Goal: Task Accomplishment & Management: Use online tool/utility

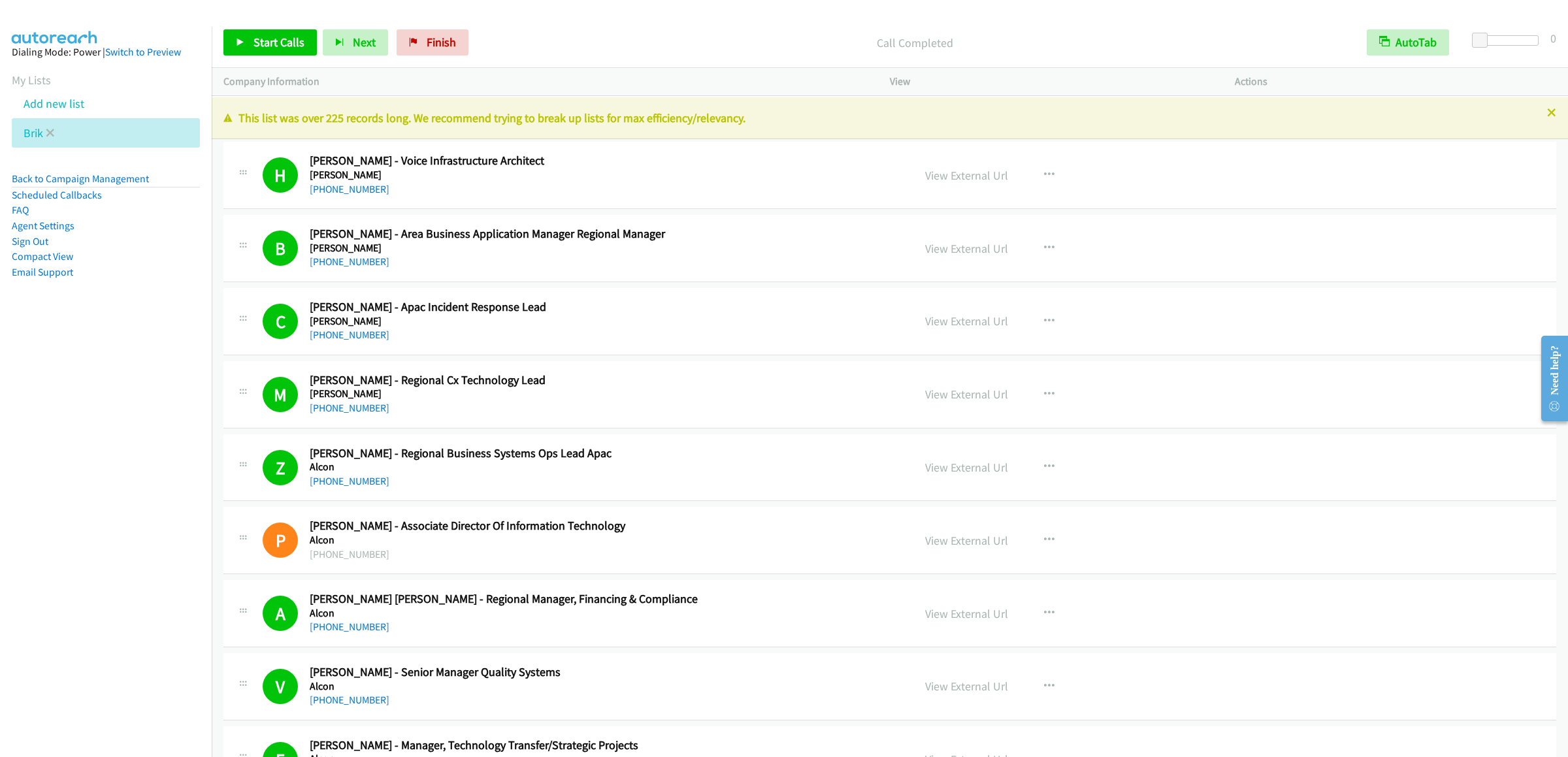
drag, startPoint x: 53, startPoint y: 114, endPoint x: 124, endPoint y: 135, distance: 74.0
click at [53, 111] on link "Add new list" at bounding box center [54, 103] width 61 height 15
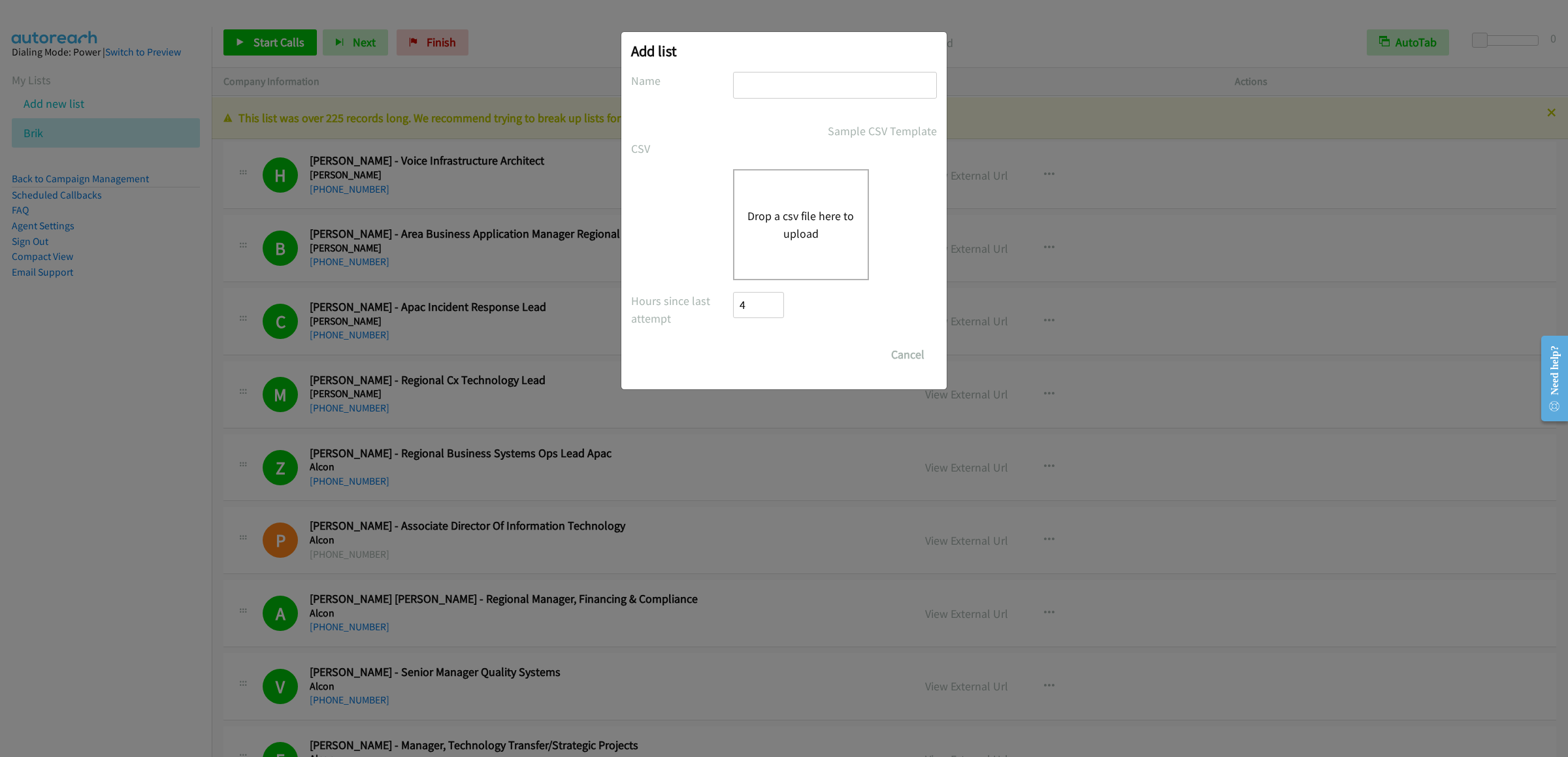
click at [812, 85] on input "text" at bounding box center [835, 85] width 204 height 27
type input "sdasdsadasdas"
click at [808, 206] on div "Drop a csv file here to upload" at bounding box center [801, 224] width 136 height 111
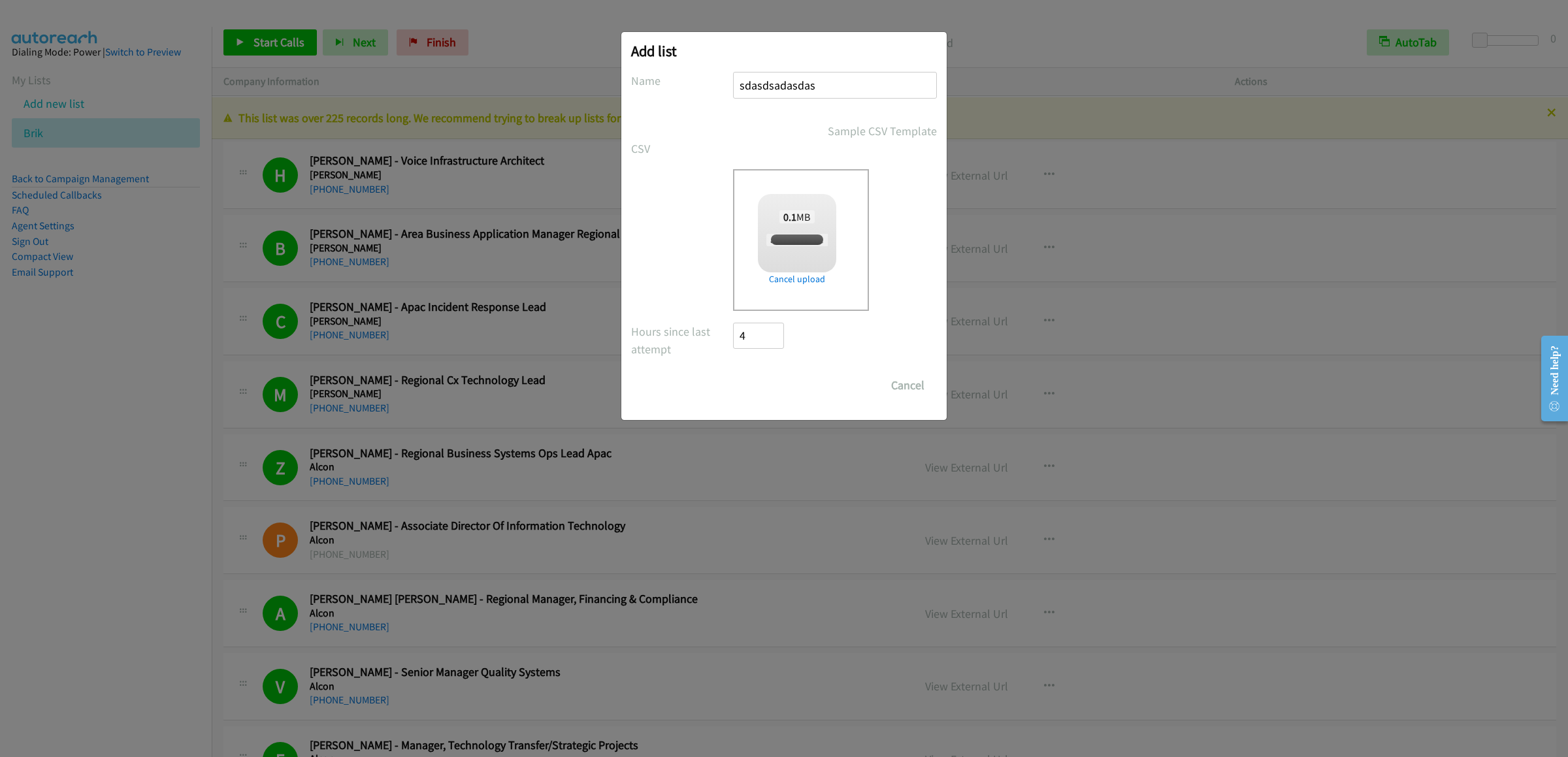
checkbox input "true"
click at [770, 385] on input "Save List" at bounding box center [767, 385] width 69 height 26
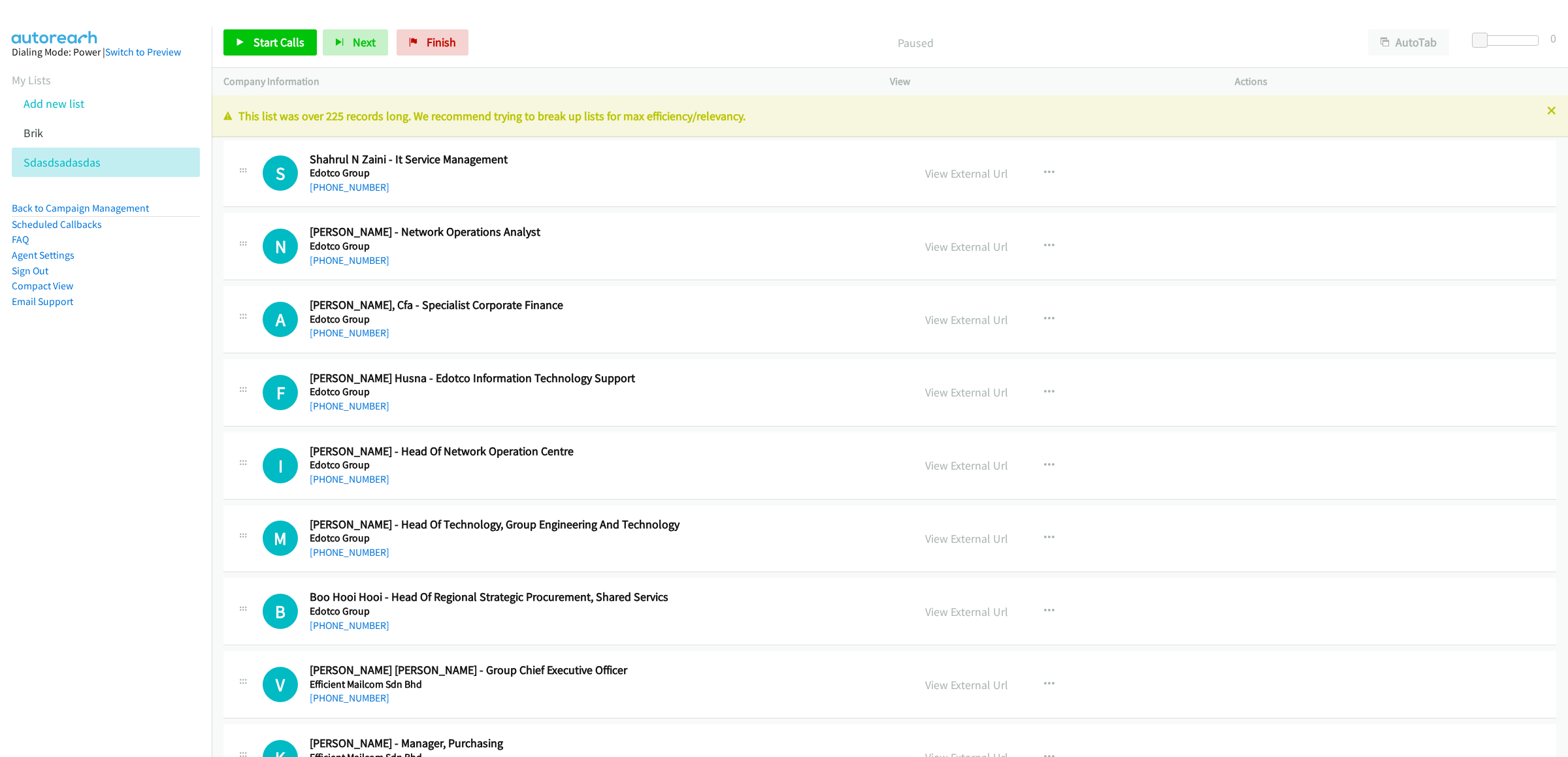
click at [583, 699] on div "+60 13-342 8337" at bounding box center [602, 699] width 585 height 16
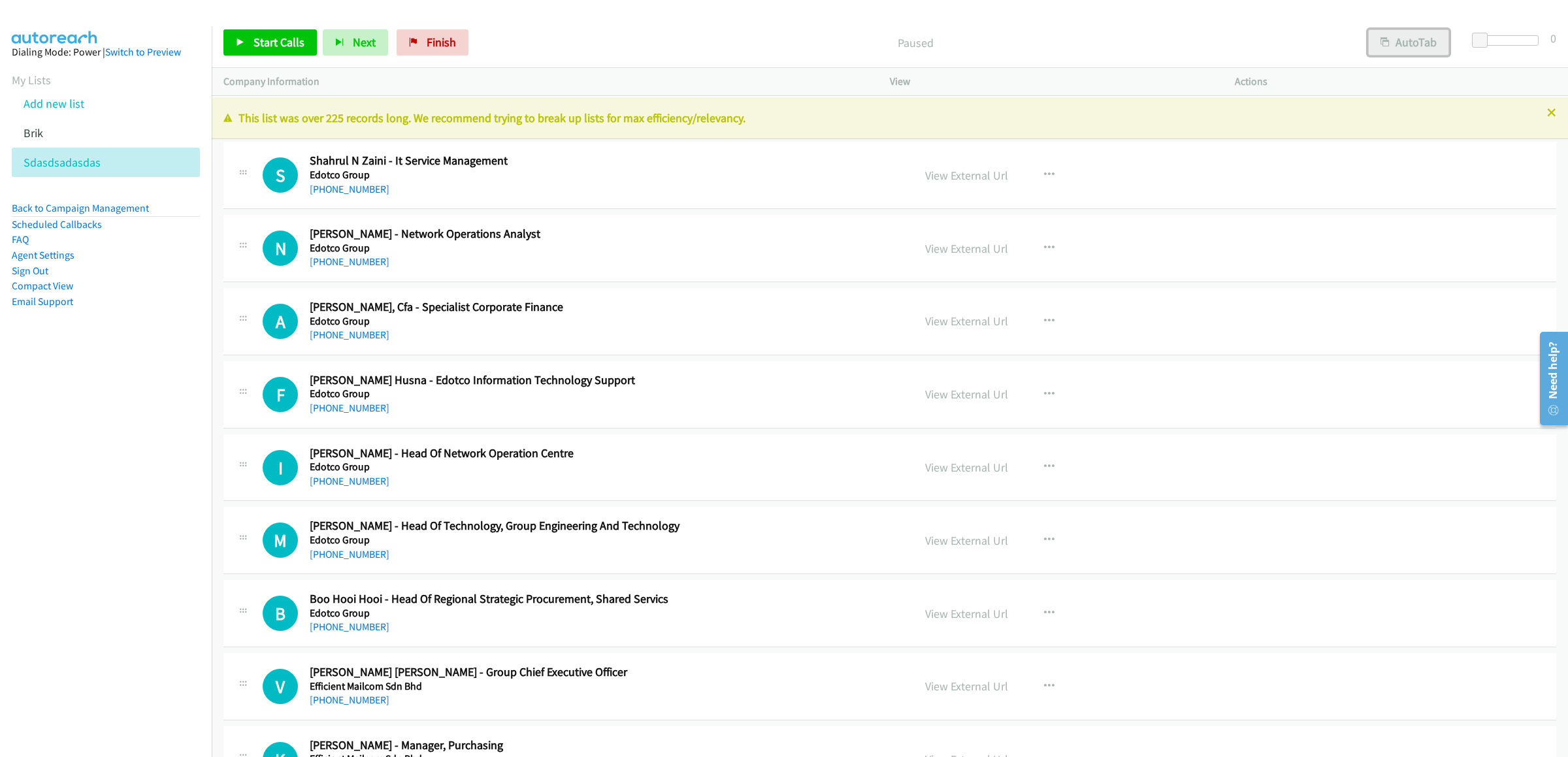
click at [1393, 42] on button "AutoTab" at bounding box center [1408, 43] width 81 height 26
click at [965, 169] on link "View External Url" at bounding box center [966, 175] width 83 height 15
click at [256, 42] on span "Start Calls" at bounding box center [279, 42] width 51 height 15
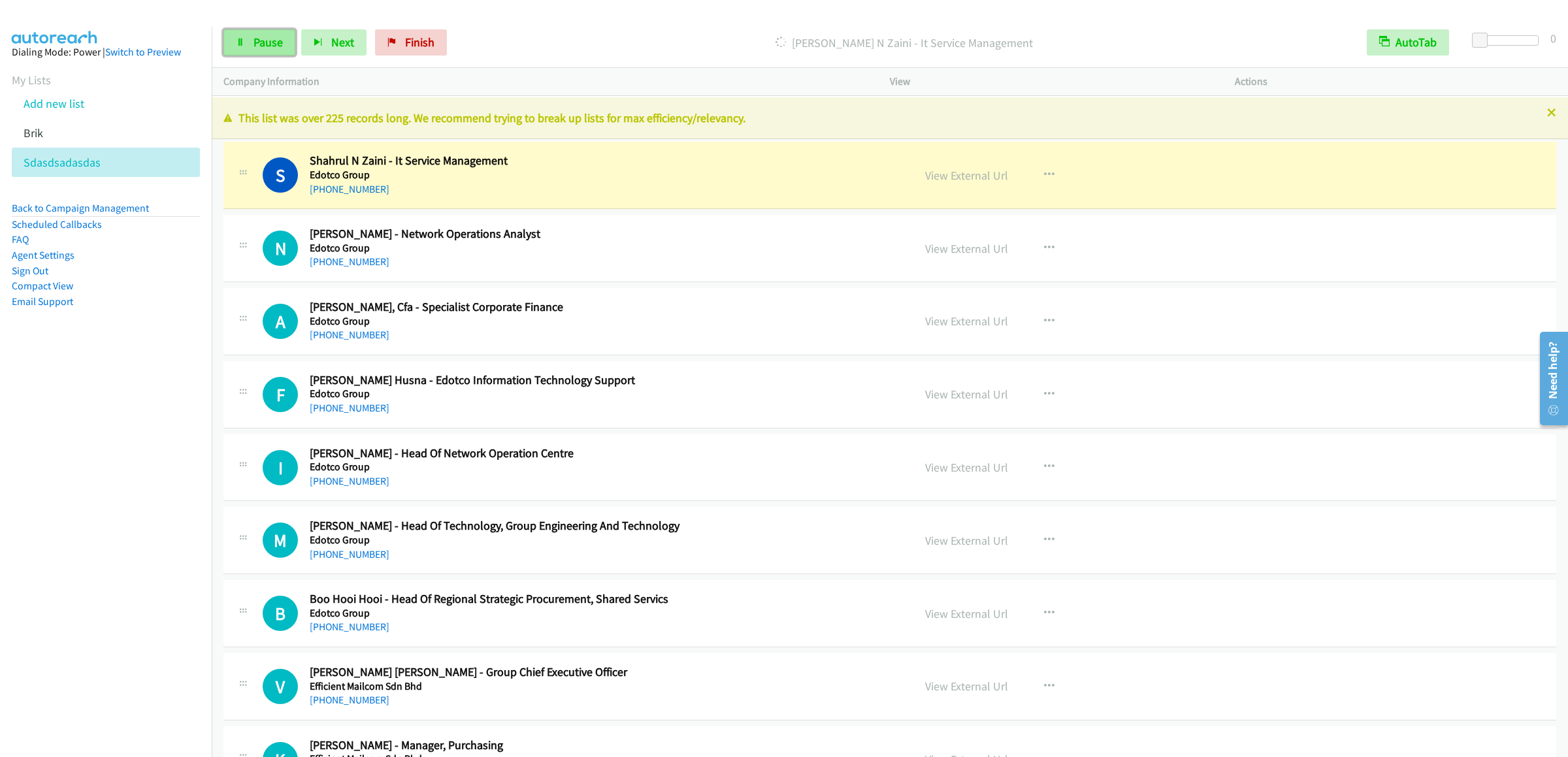
click at [261, 30] on link "Pause" at bounding box center [259, 43] width 72 height 26
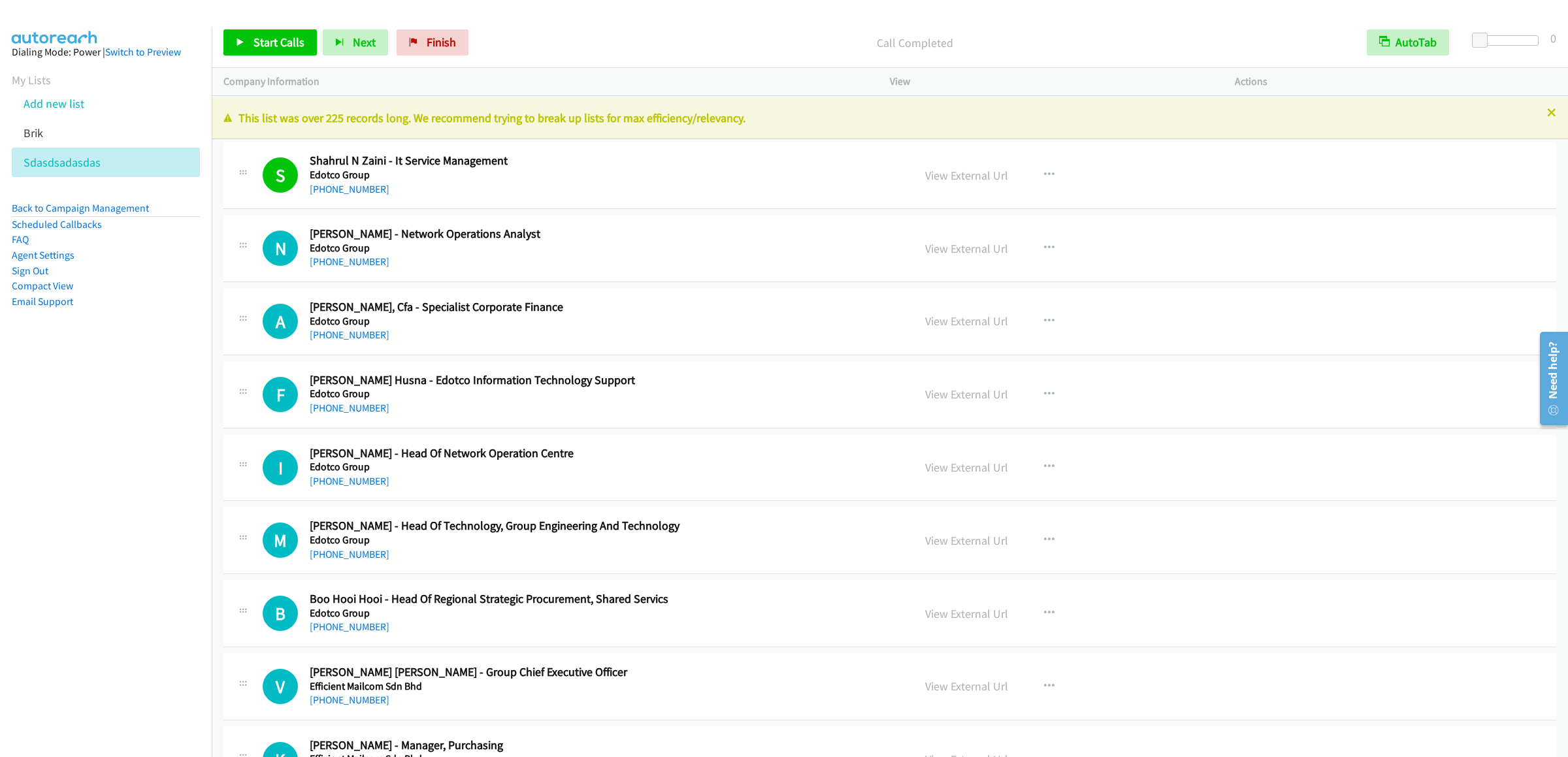
scroll to position [262, 0]
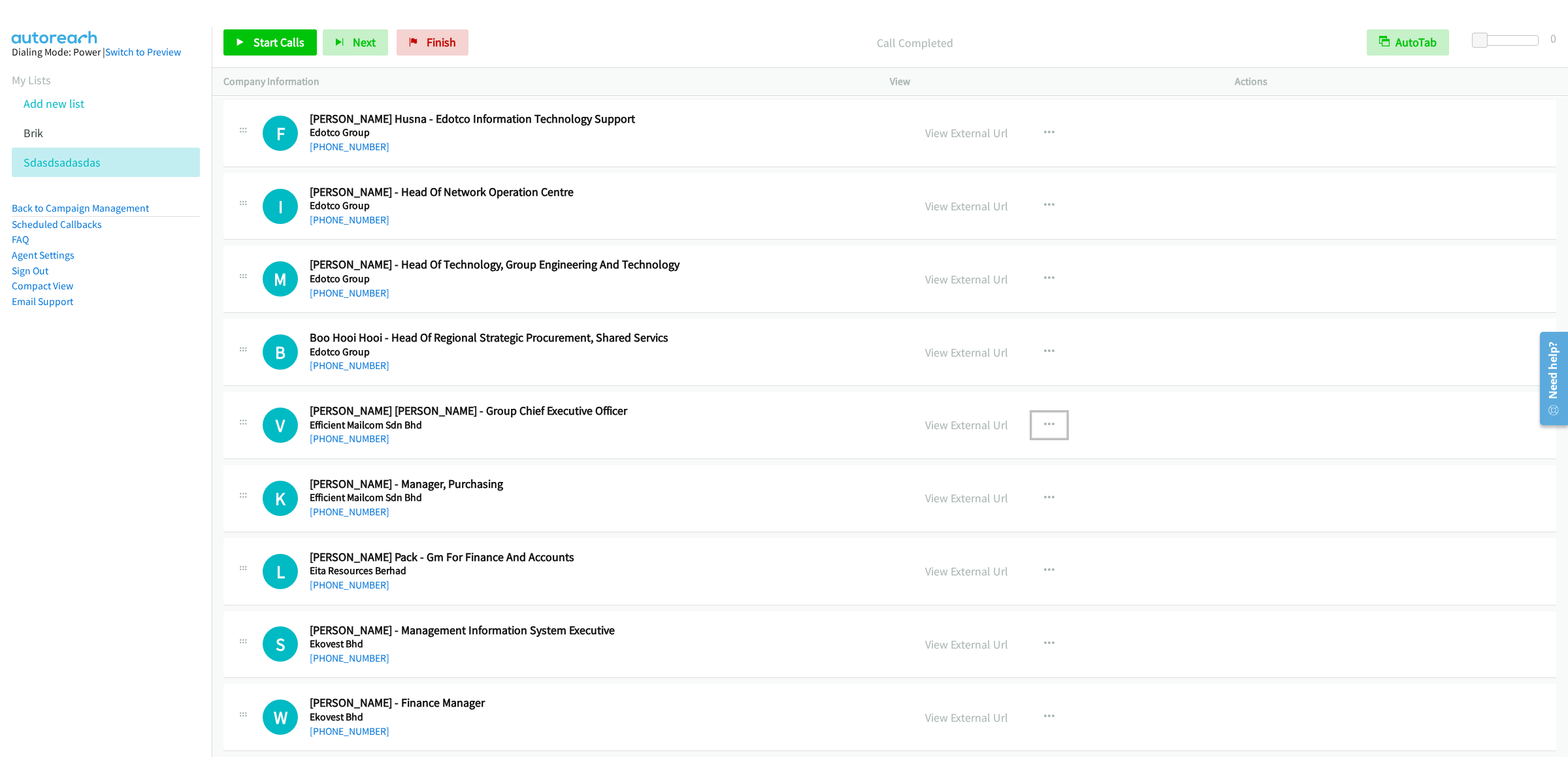
click at [1044, 426] on icon "button" at bounding box center [1049, 426] width 10 height 10
click at [971, 515] on link "Start Calls Here" at bounding box center [978, 511] width 174 height 26
click at [267, 48] on span "Start Calls" at bounding box center [279, 42] width 51 height 15
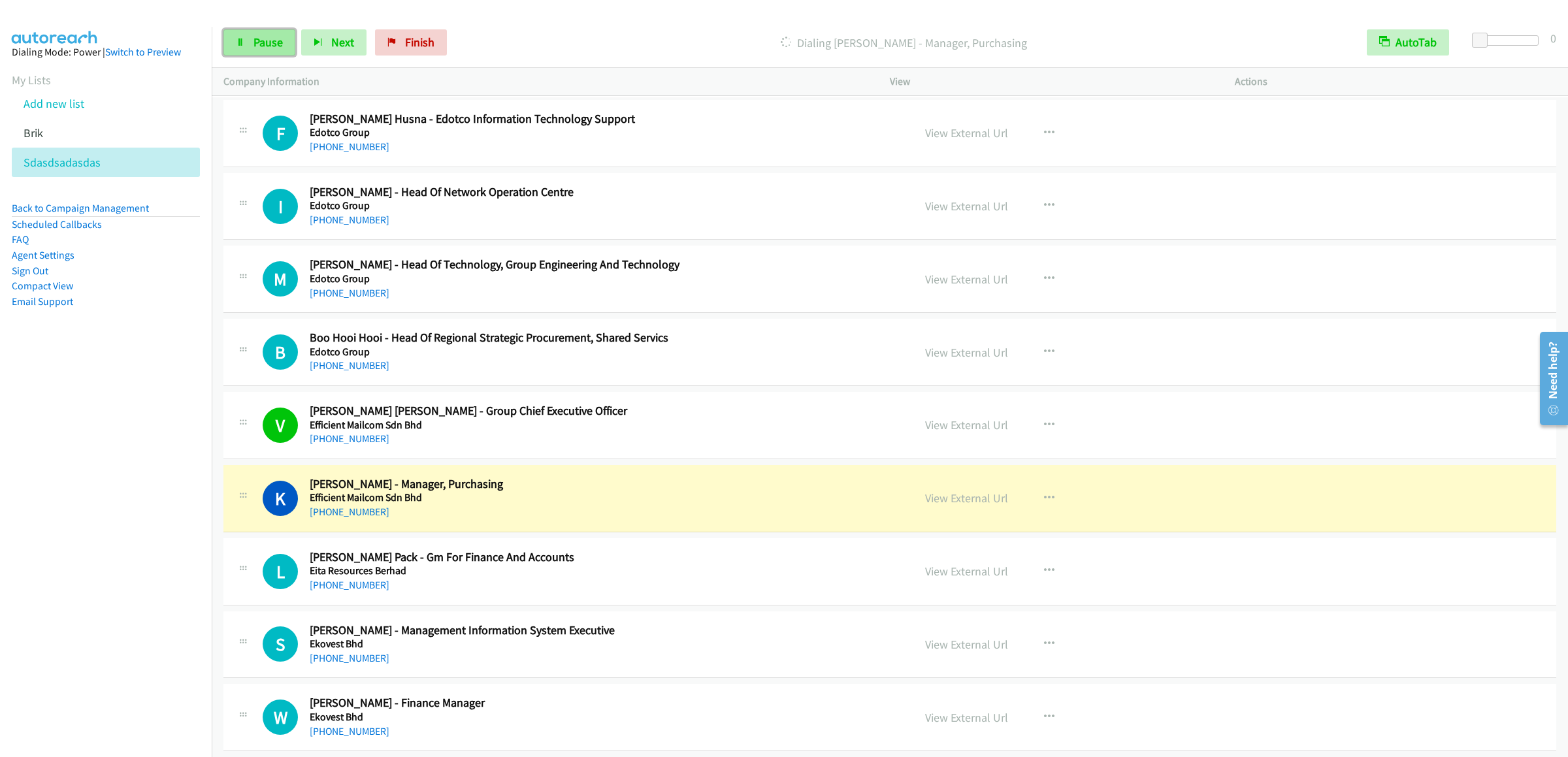
click at [243, 39] on icon at bounding box center [240, 43] width 9 height 9
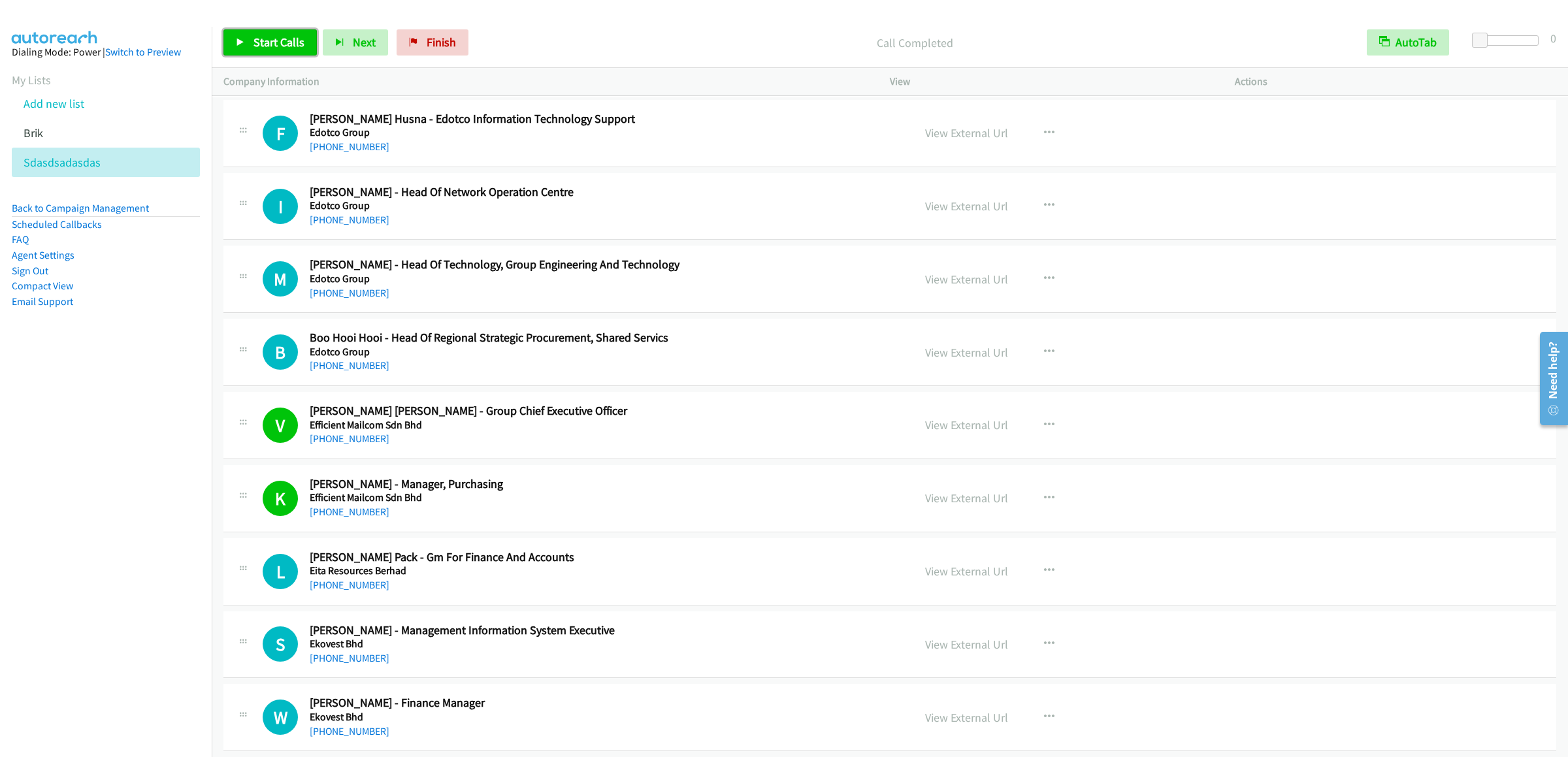
click at [228, 53] on link "Start Calls" at bounding box center [269, 43] width 93 height 26
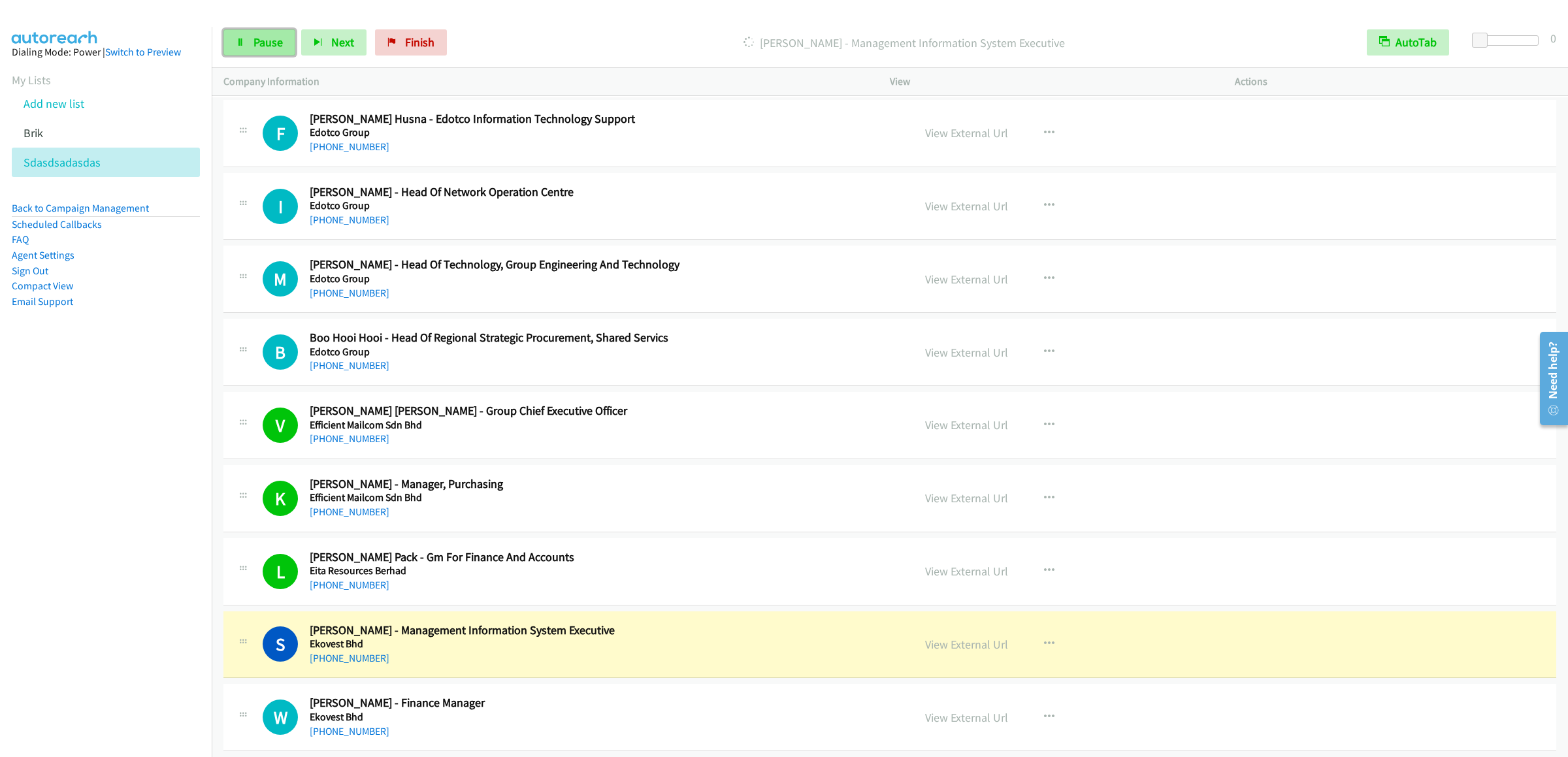
click at [234, 38] on link "Pause" at bounding box center [259, 43] width 72 height 26
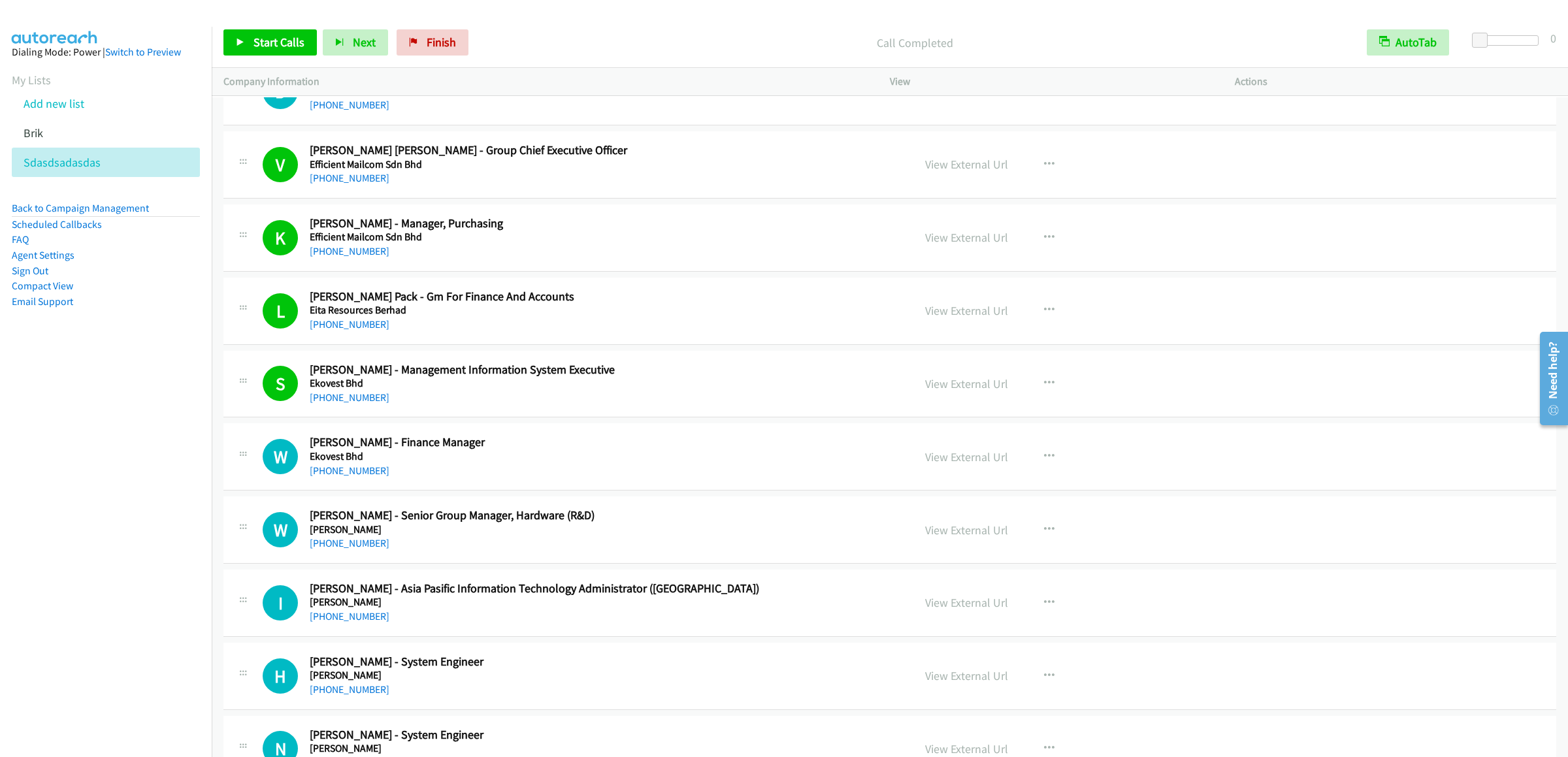
scroll to position [784, 0]
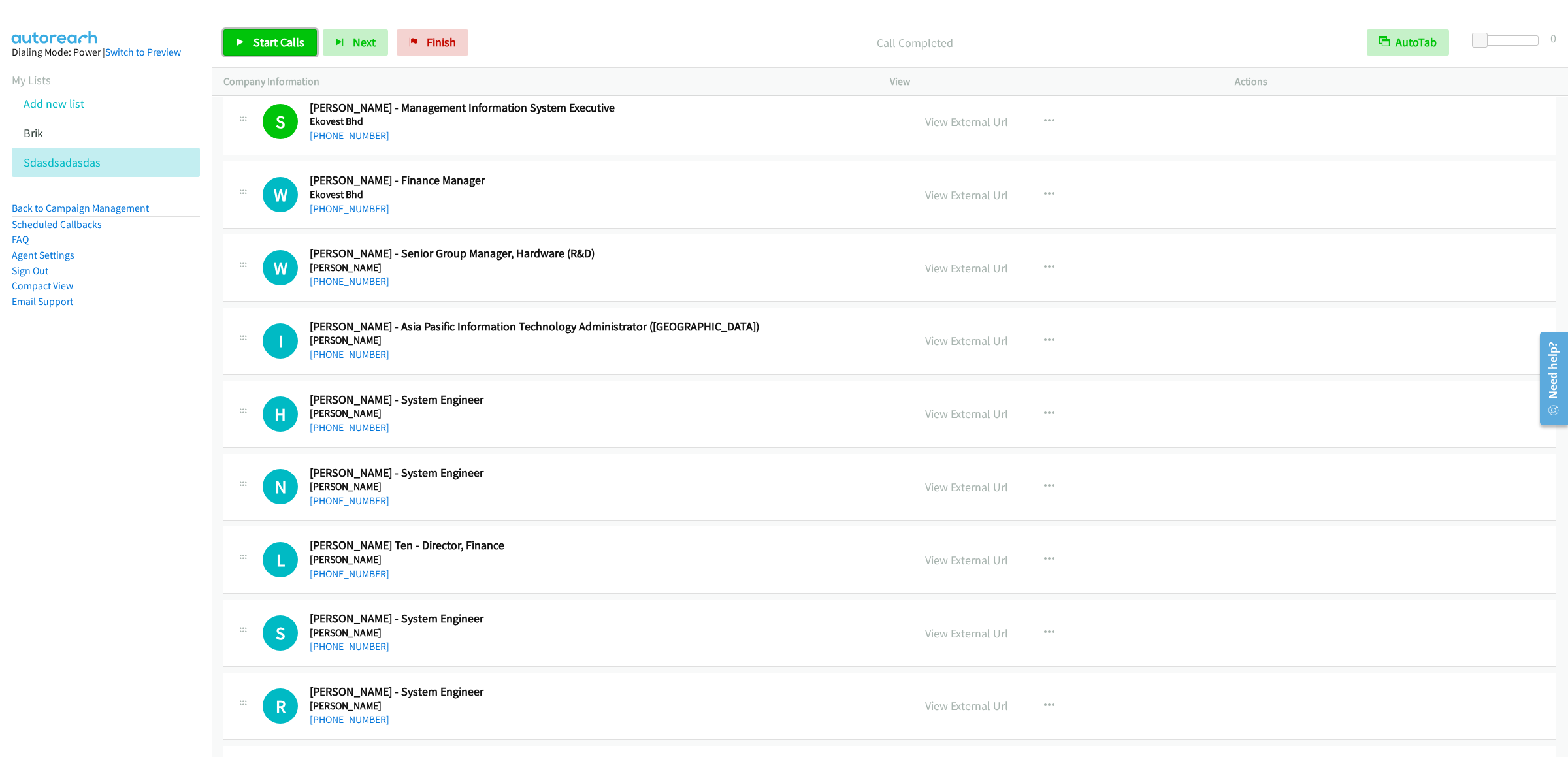
click at [284, 42] on span "Start Calls" at bounding box center [279, 42] width 51 height 15
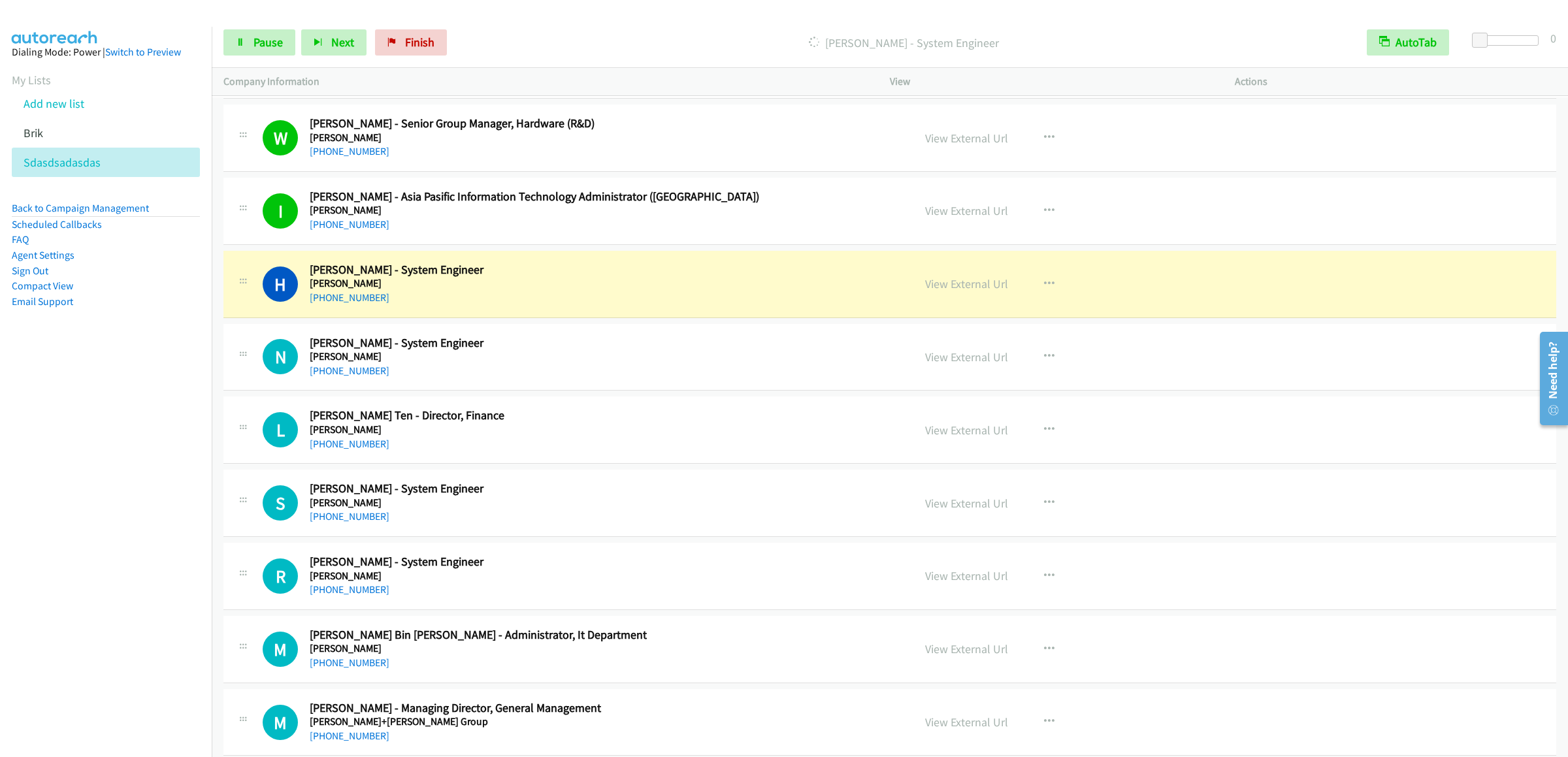
scroll to position [1046, 0]
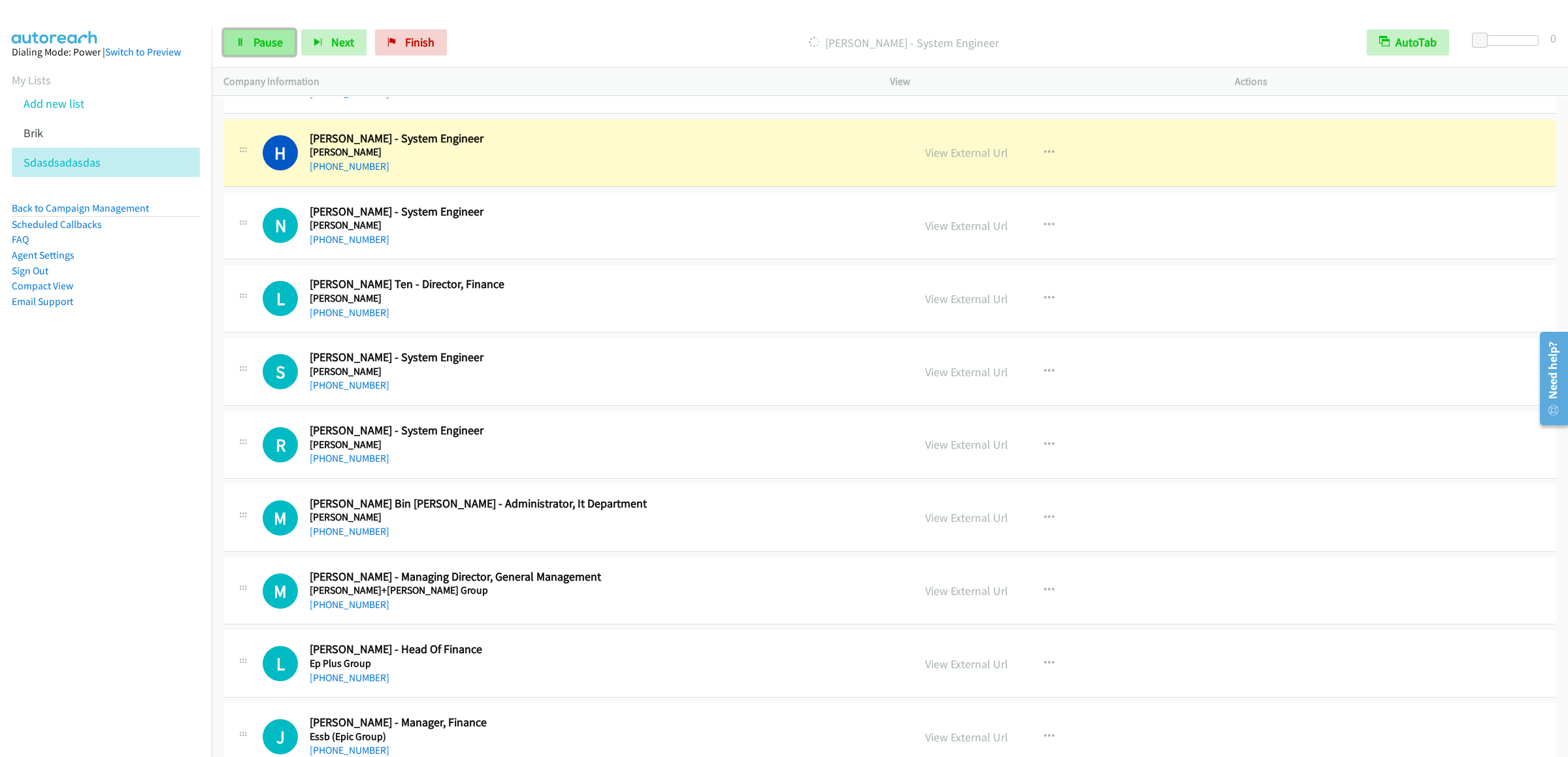
click at [283, 42] on link "Pause" at bounding box center [259, 43] width 72 height 26
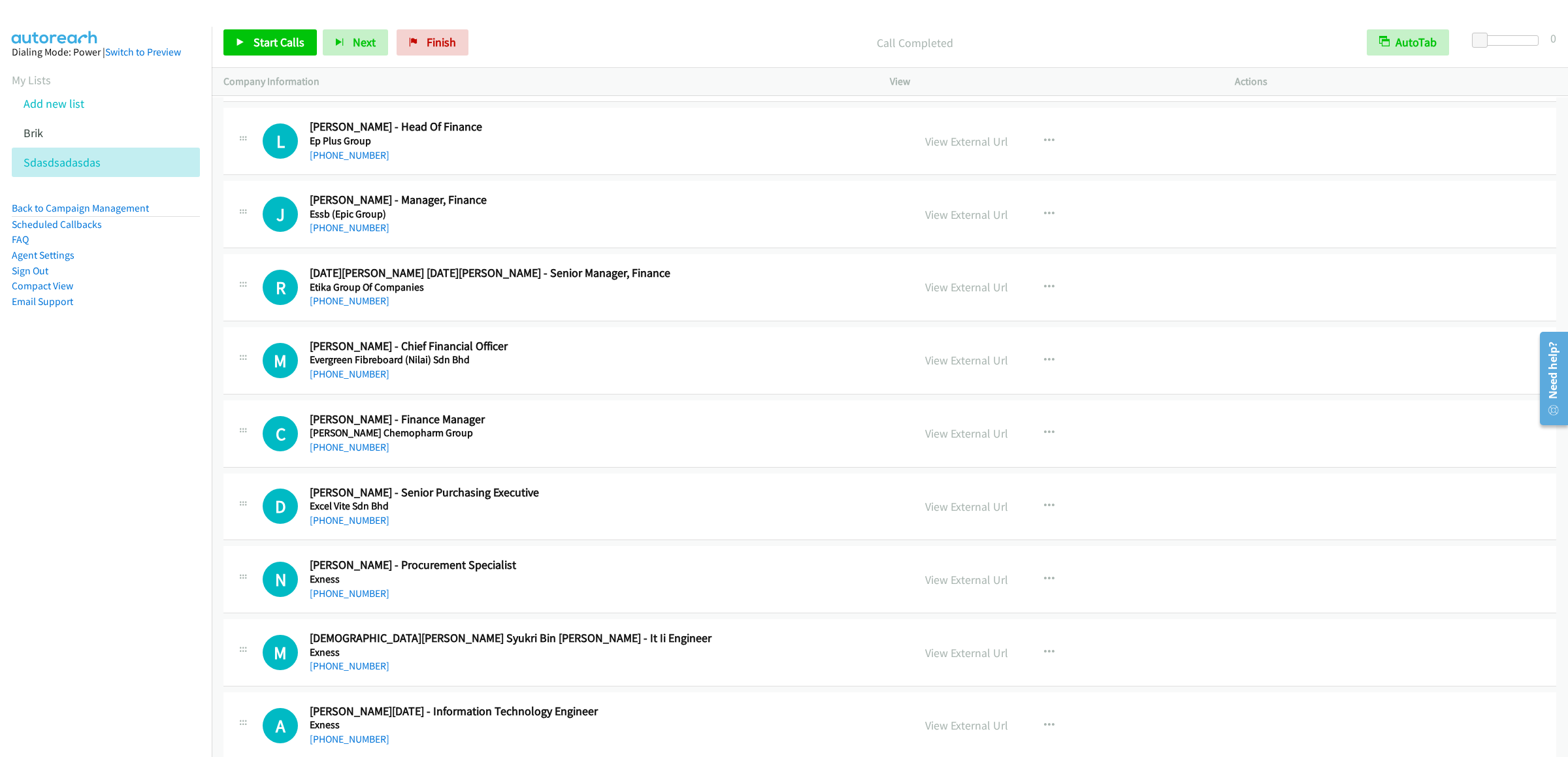
scroll to position [1437, 0]
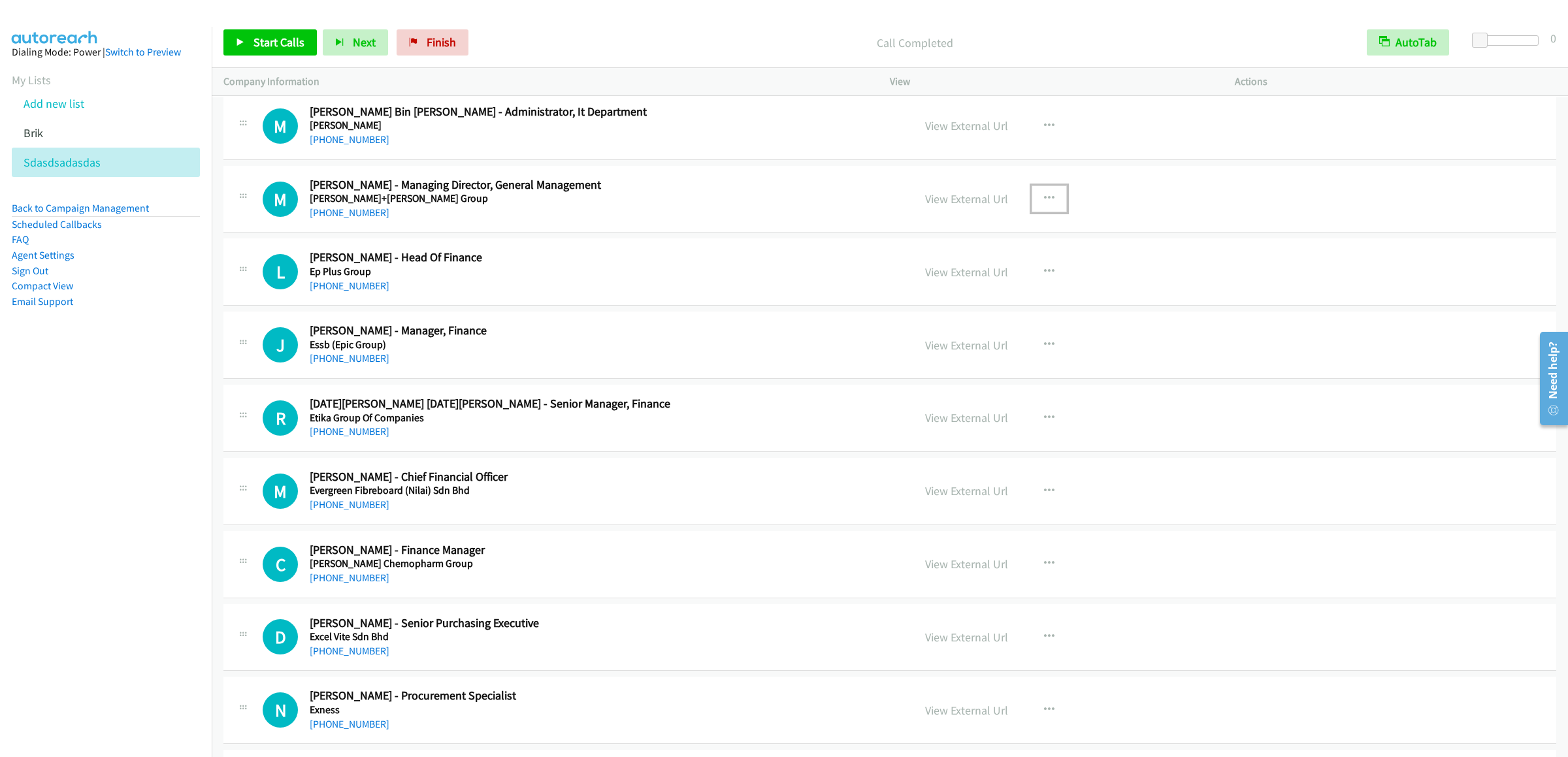
click at [1044, 204] on icon "button" at bounding box center [1049, 199] width 10 height 10
click at [968, 295] on link "Start Calls Here" at bounding box center [978, 284] width 174 height 26
click at [283, 39] on span "Start Calls" at bounding box center [279, 42] width 51 height 15
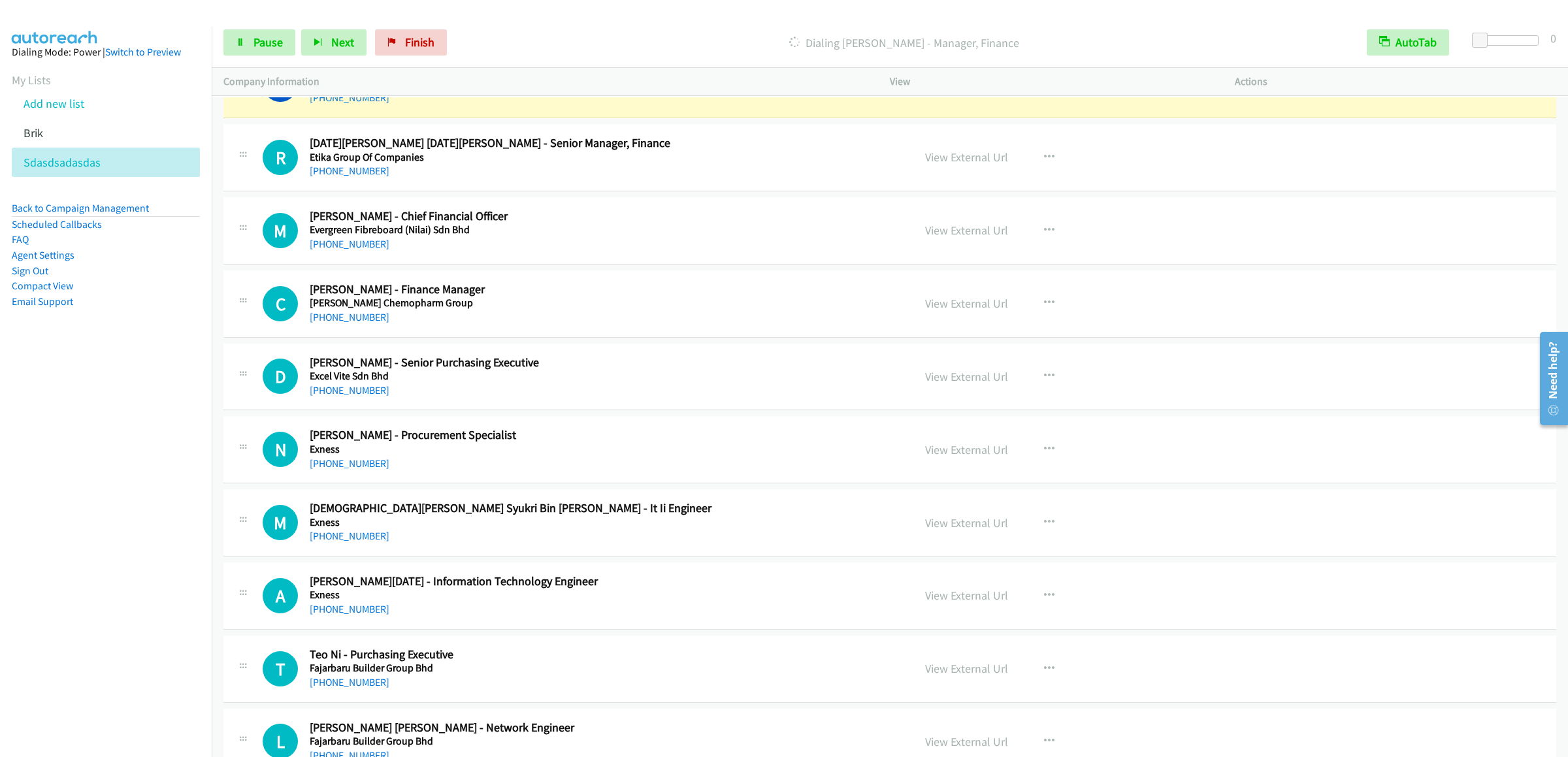
scroll to position [1568, 0]
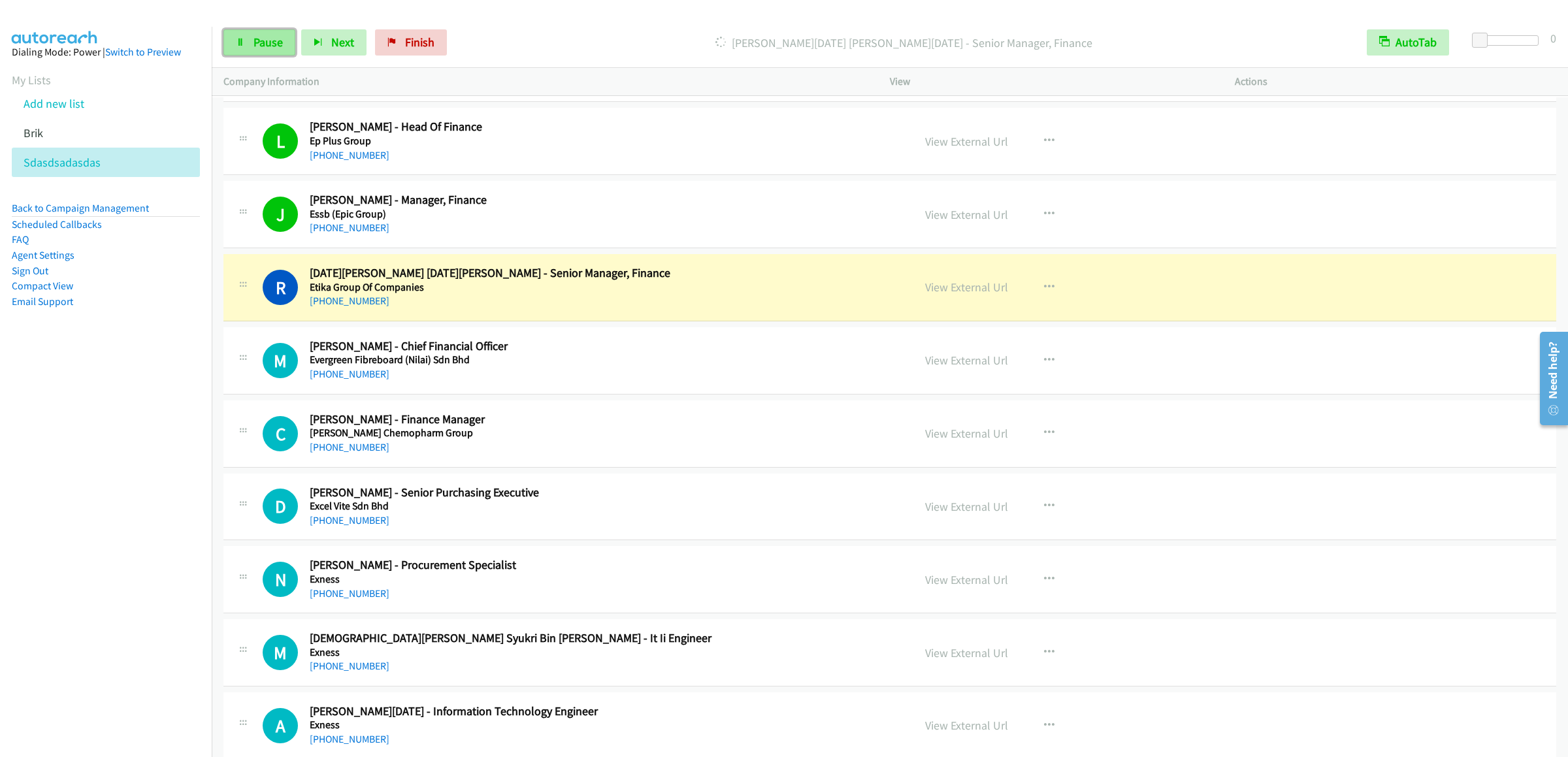
click at [234, 44] on link "Pause" at bounding box center [259, 43] width 72 height 26
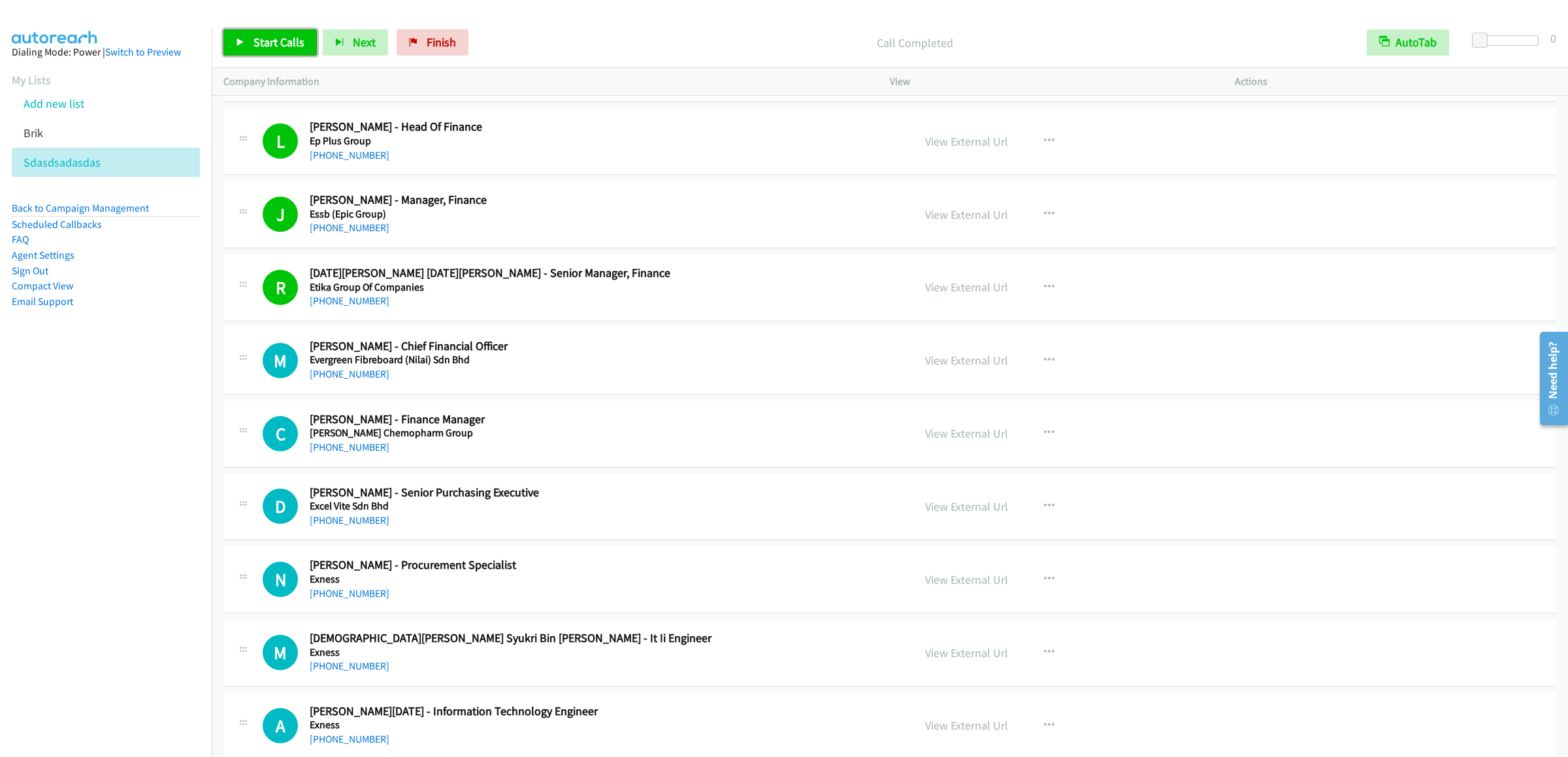
click at [276, 42] on span "Start Calls" at bounding box center [279, 42] width 51 height 15
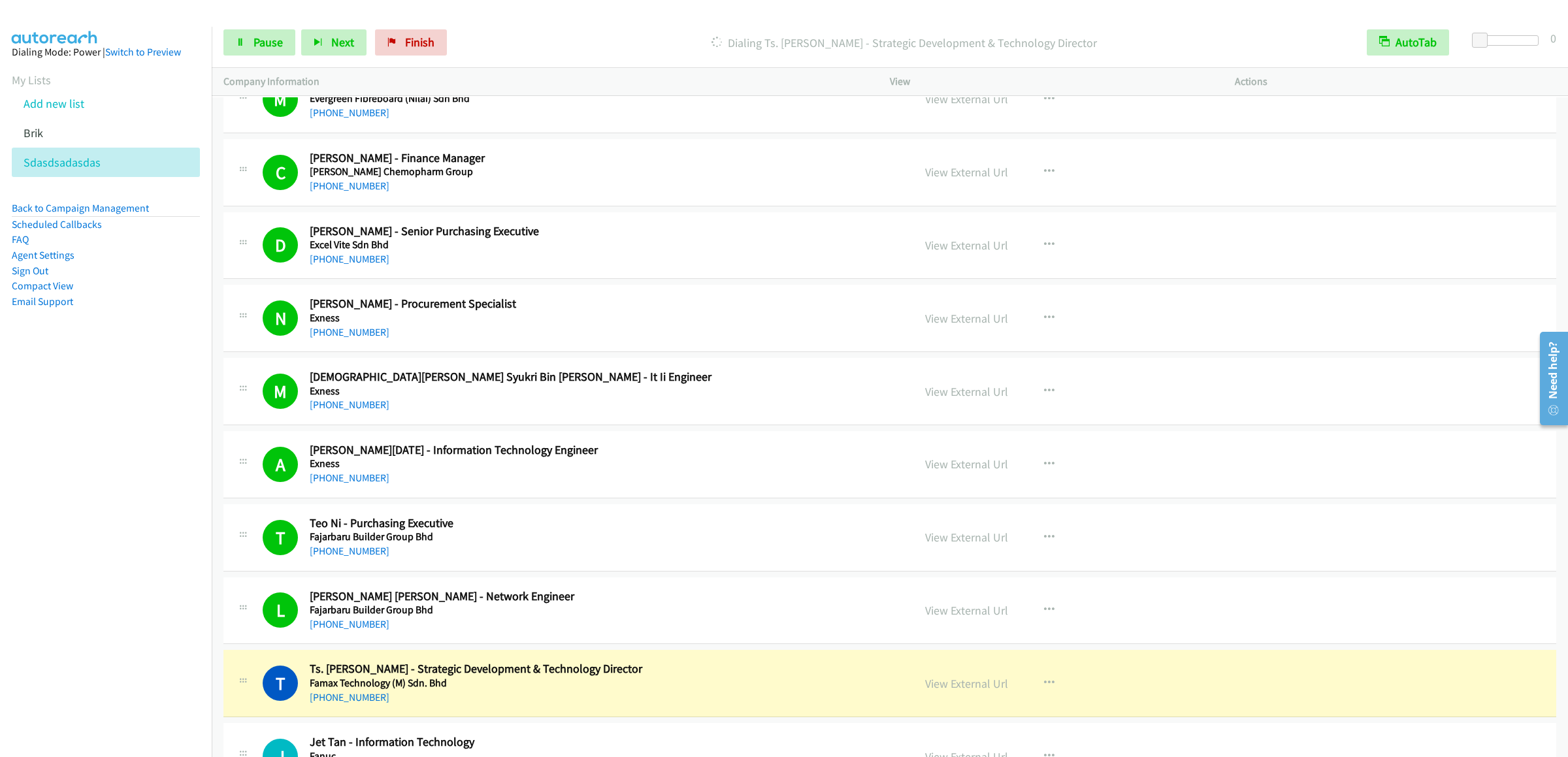
scroll to position [2352, 0]
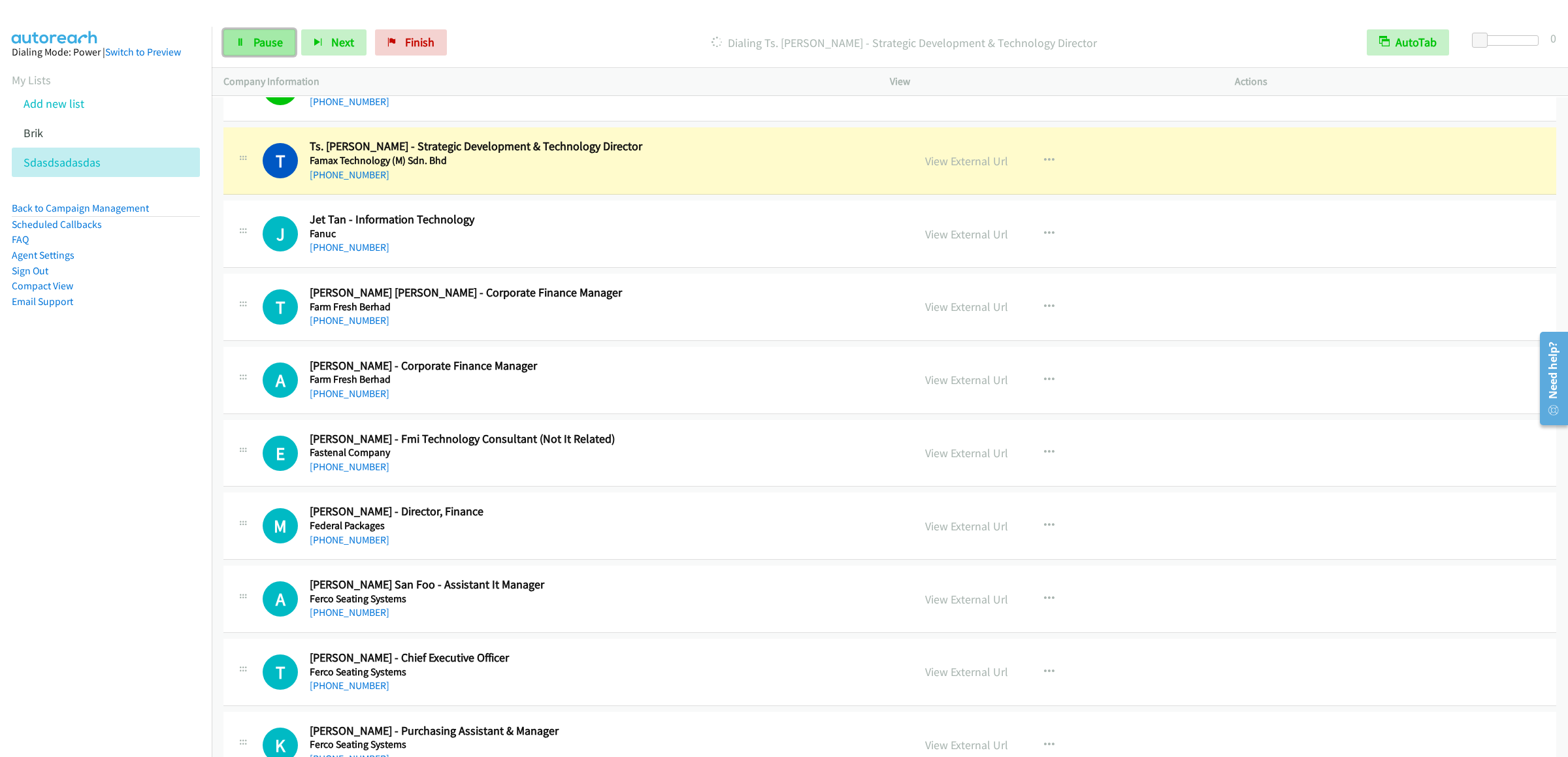
click at [251, 43] on link "Pause" at bounding box center [259, 43] width 72 height 26
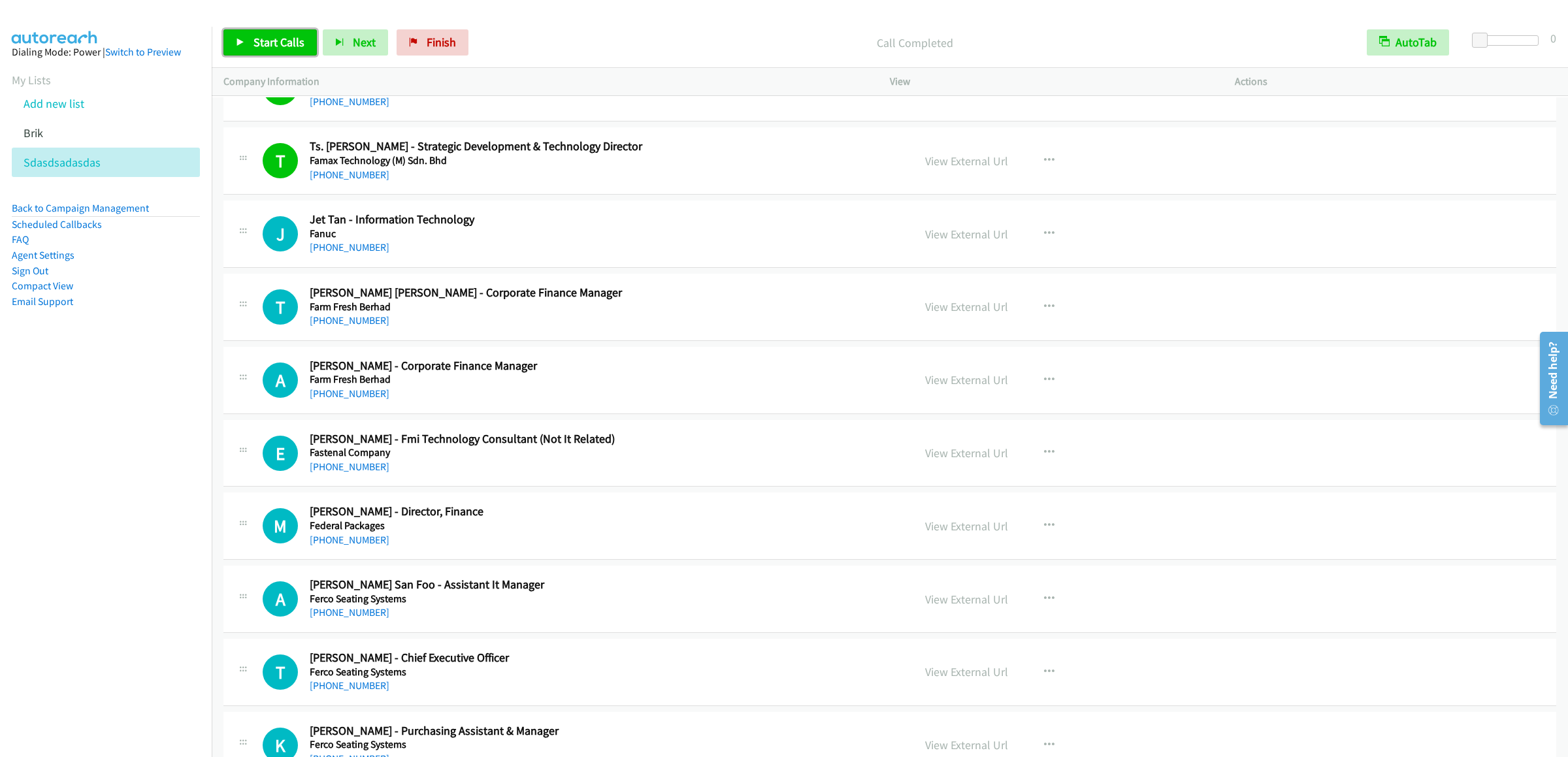
click at [267, 33] on link "Start Calls" at bounding box center [269, 43] width 93 height 26
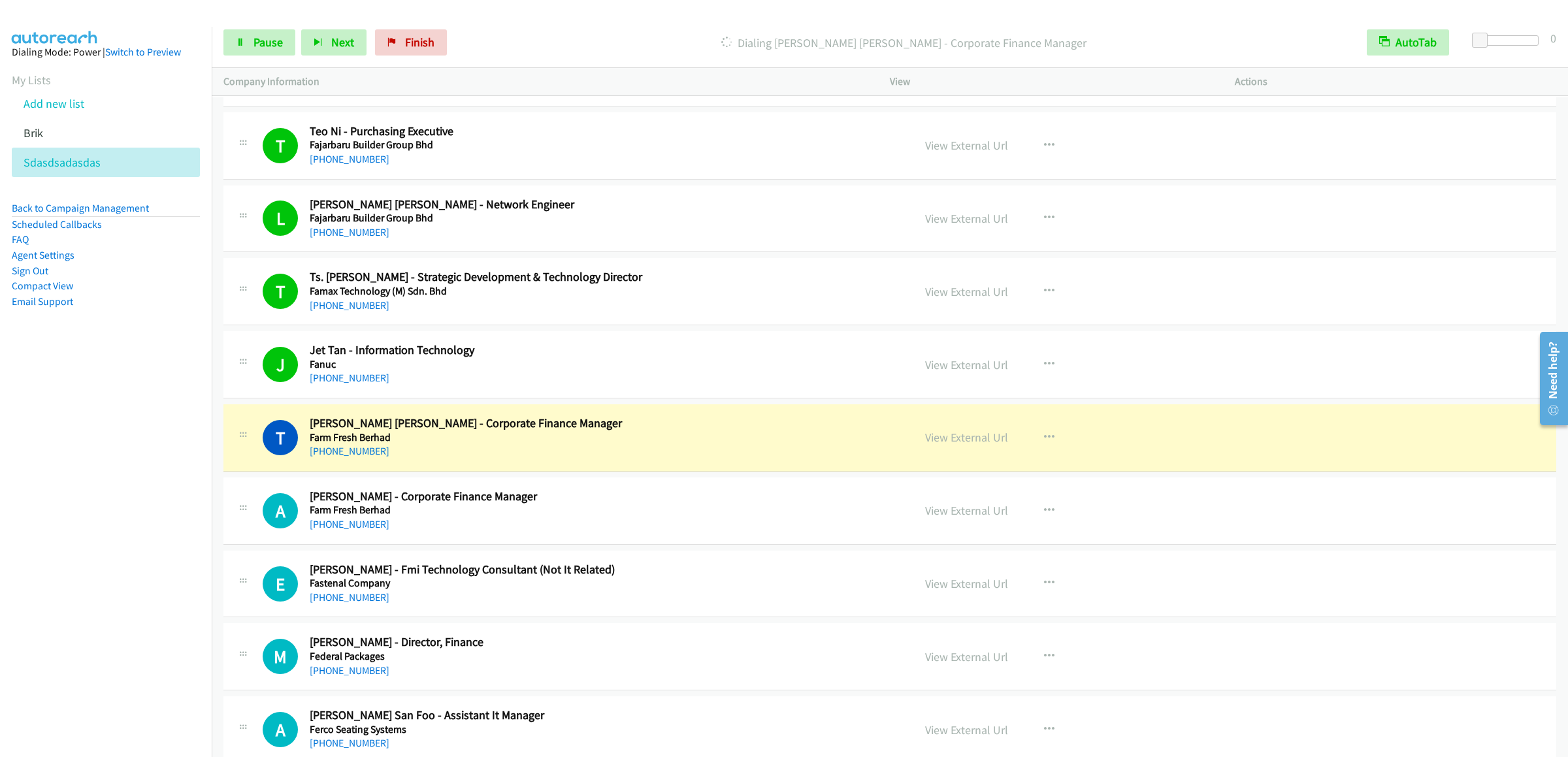
scroll to position [2482, 0]
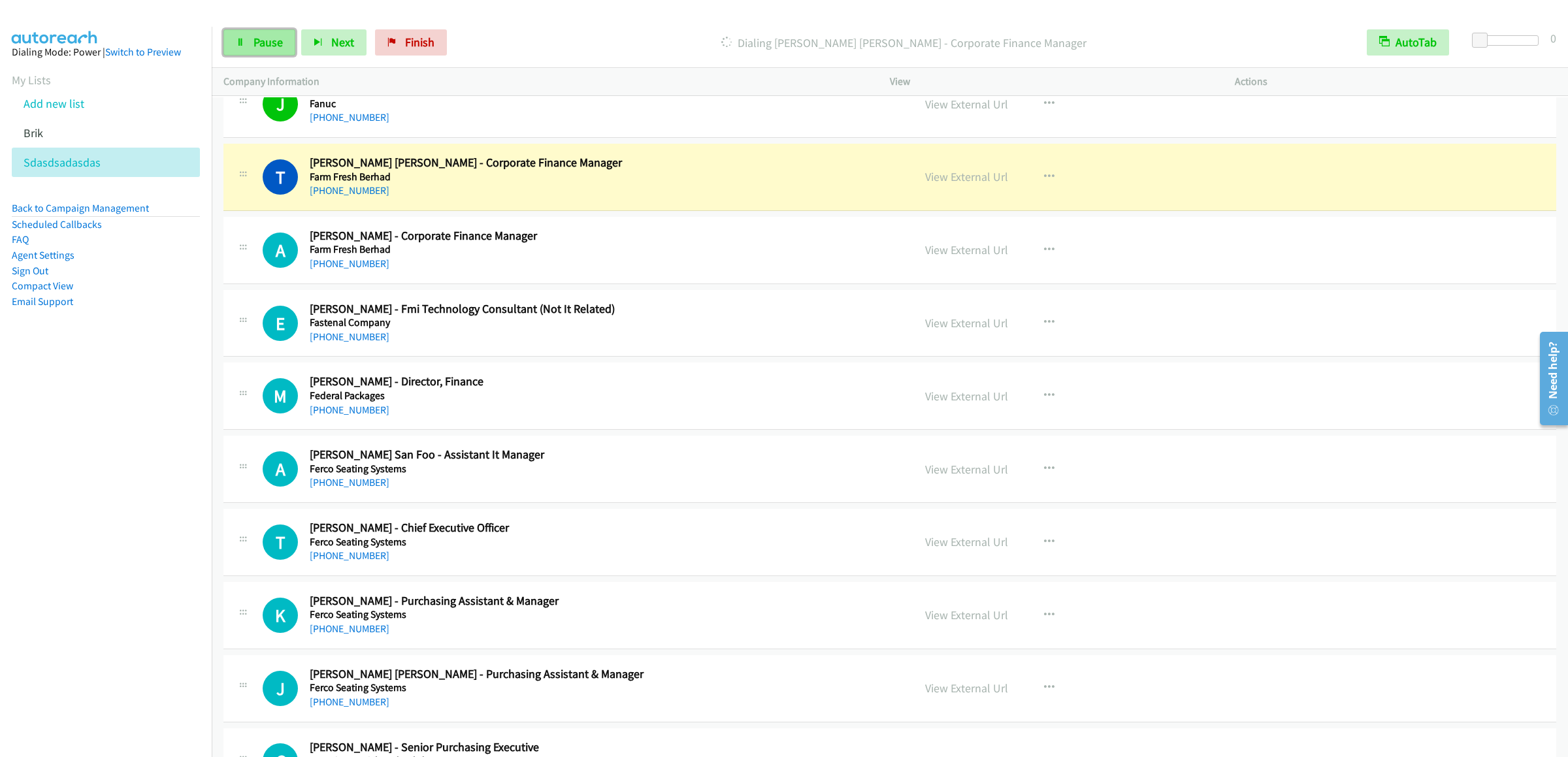
click at [231, 42] on link "Pause" at bounding box center [259, 43] width 72 height 26
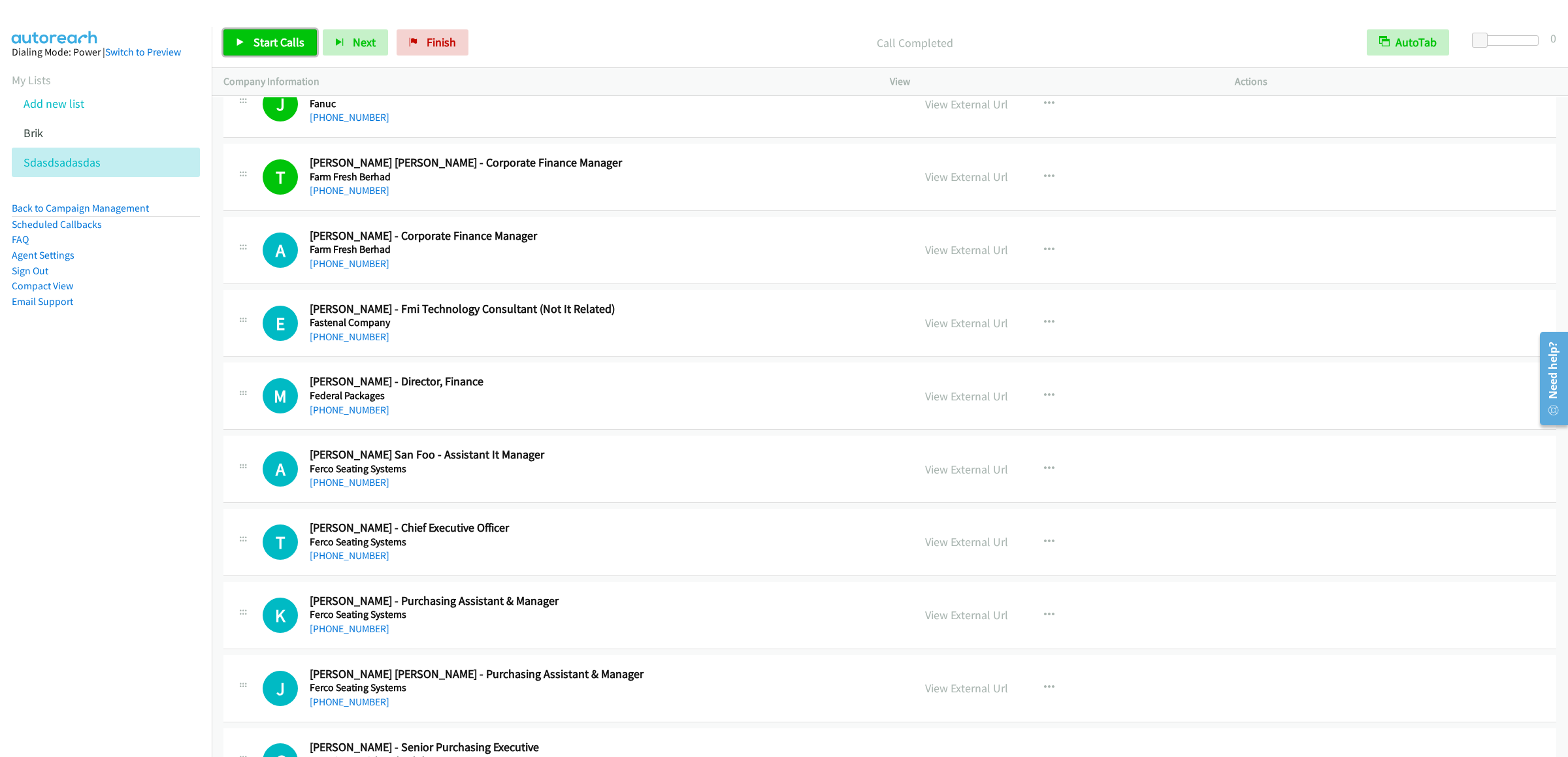
click at [263, 55] on link "Start Calls" at bounding box center [269, 43] width 93 height 26
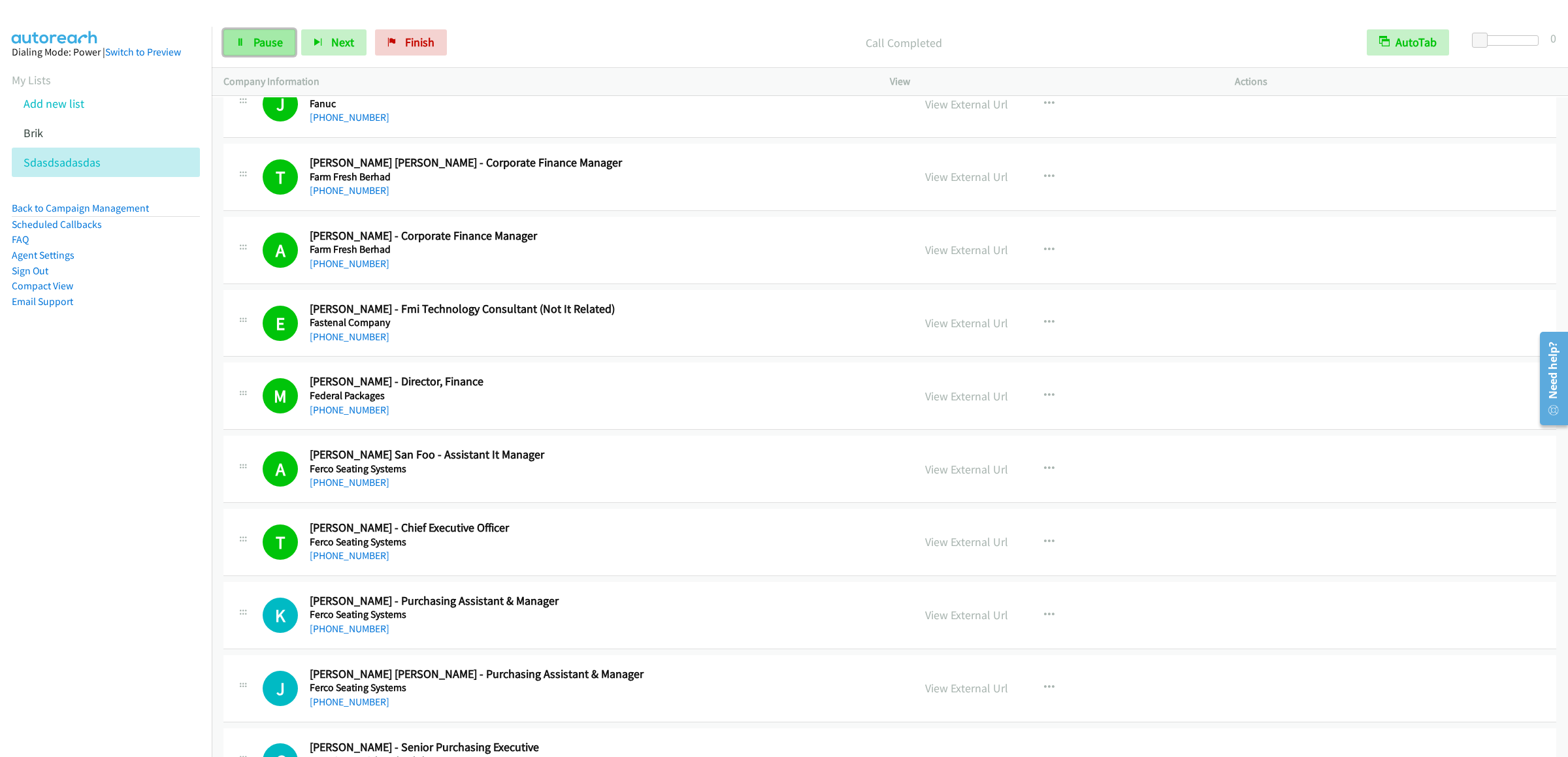
click at [243, 31] on link "Pause" at bounding box center [259, 43] width 72 height 26
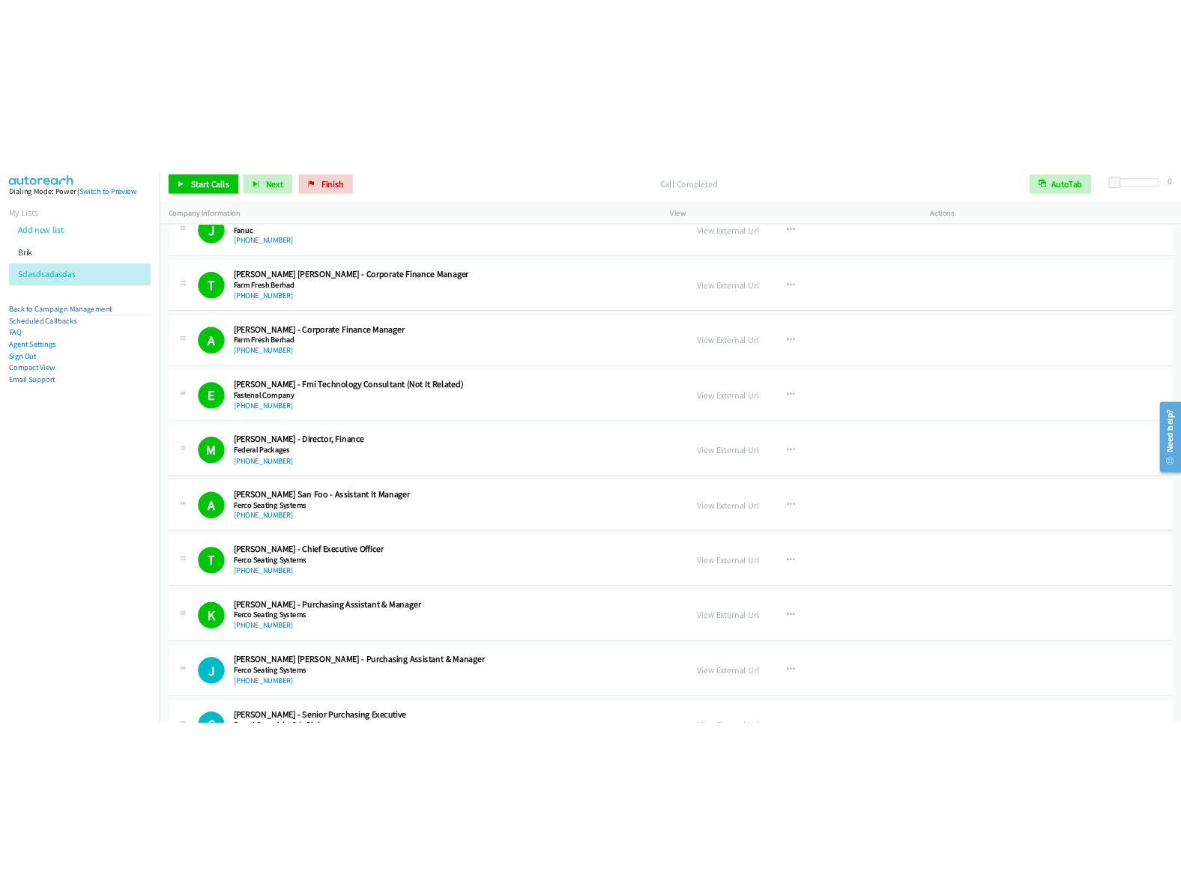
scroll to position [3296, 0]
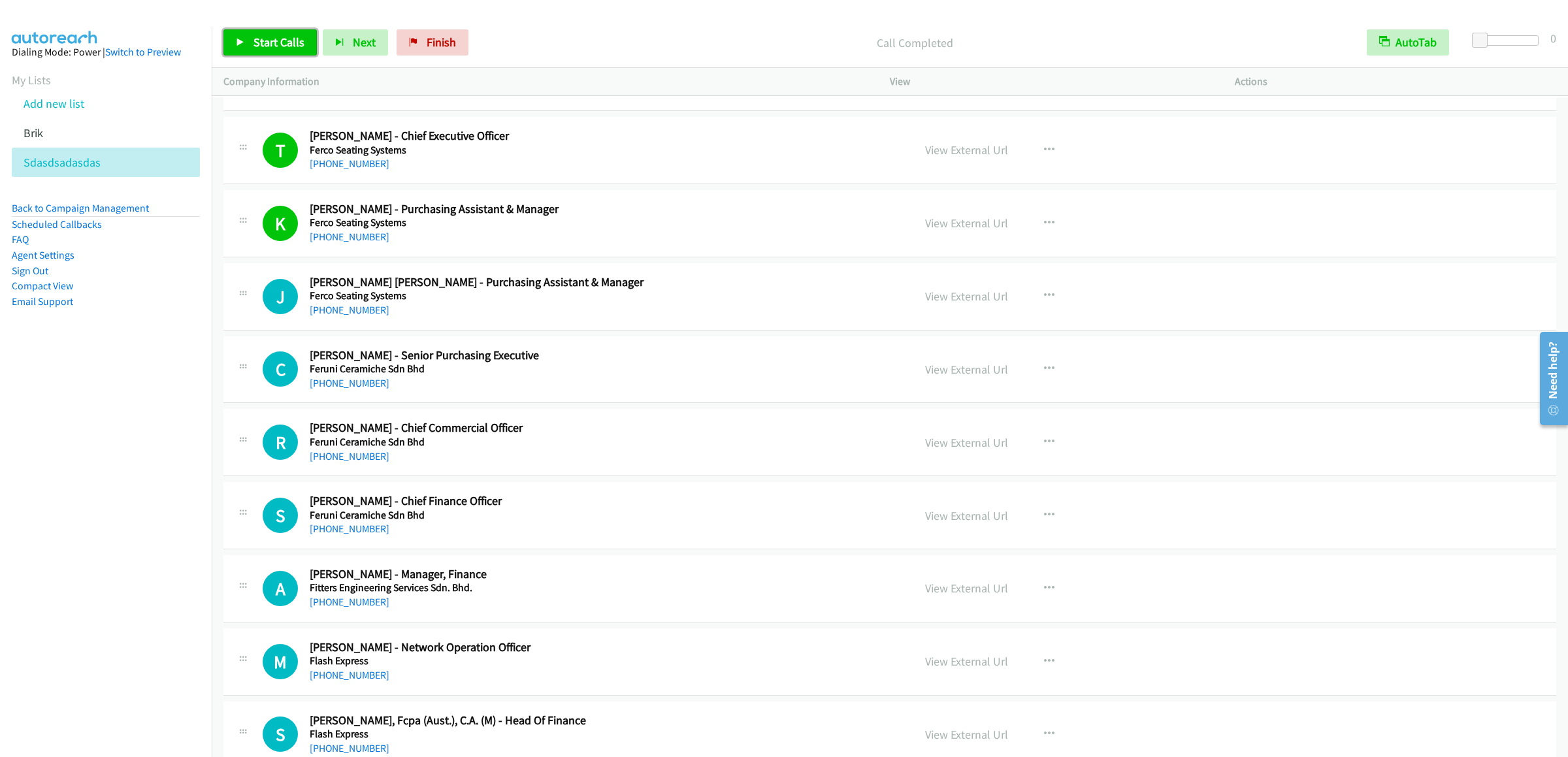
click at [239, 33] on link "Start Calls" at bounding box center [269, 43] width 93 height 26
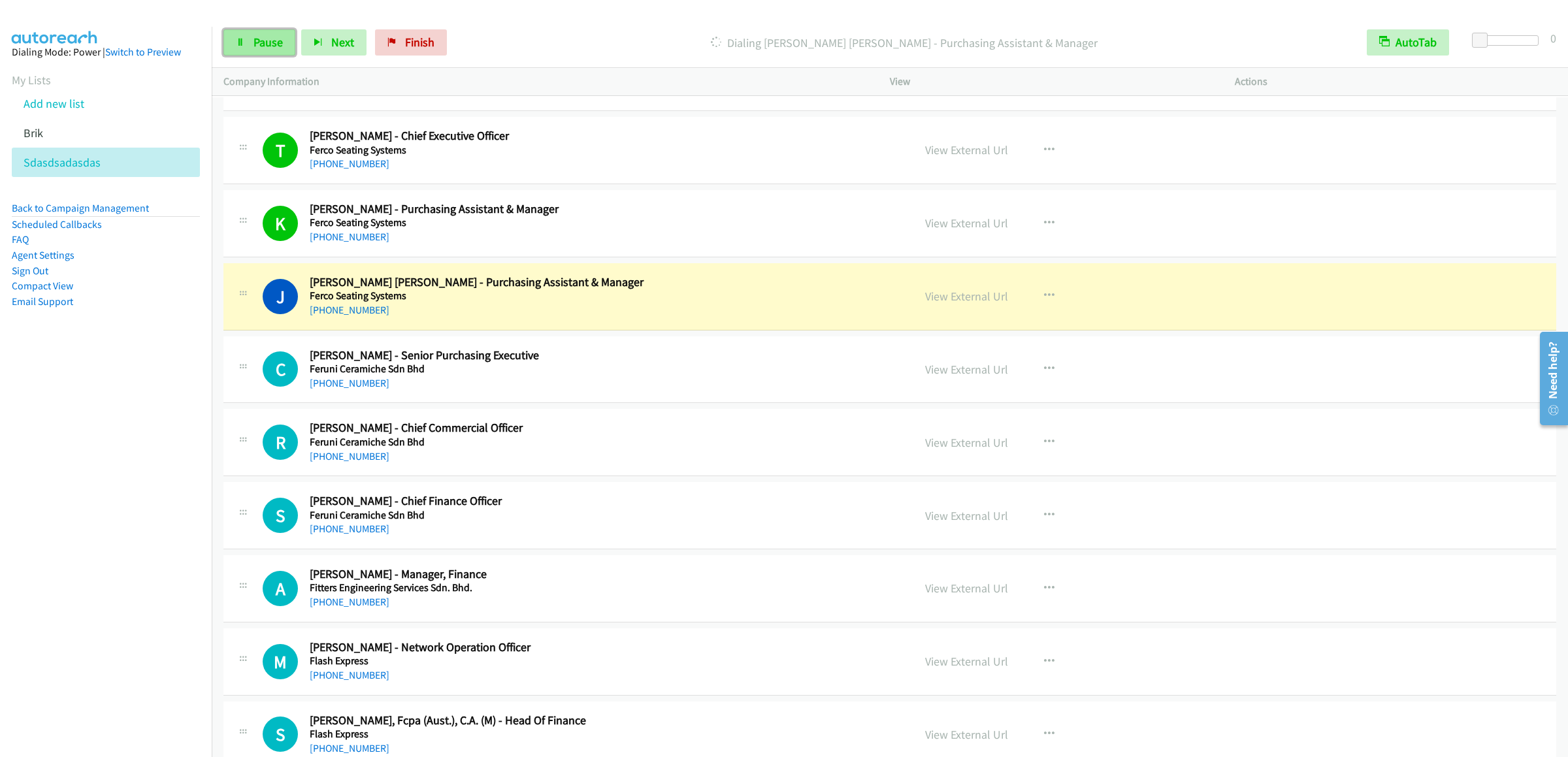
drag, startPoint x: 290, startPoint y: 48, endPoint x: 283, endPoint y: 44, distance: 8.1
click at [290, 48] on link "Pause" at bounding box center [259, 43] width 72 height 26
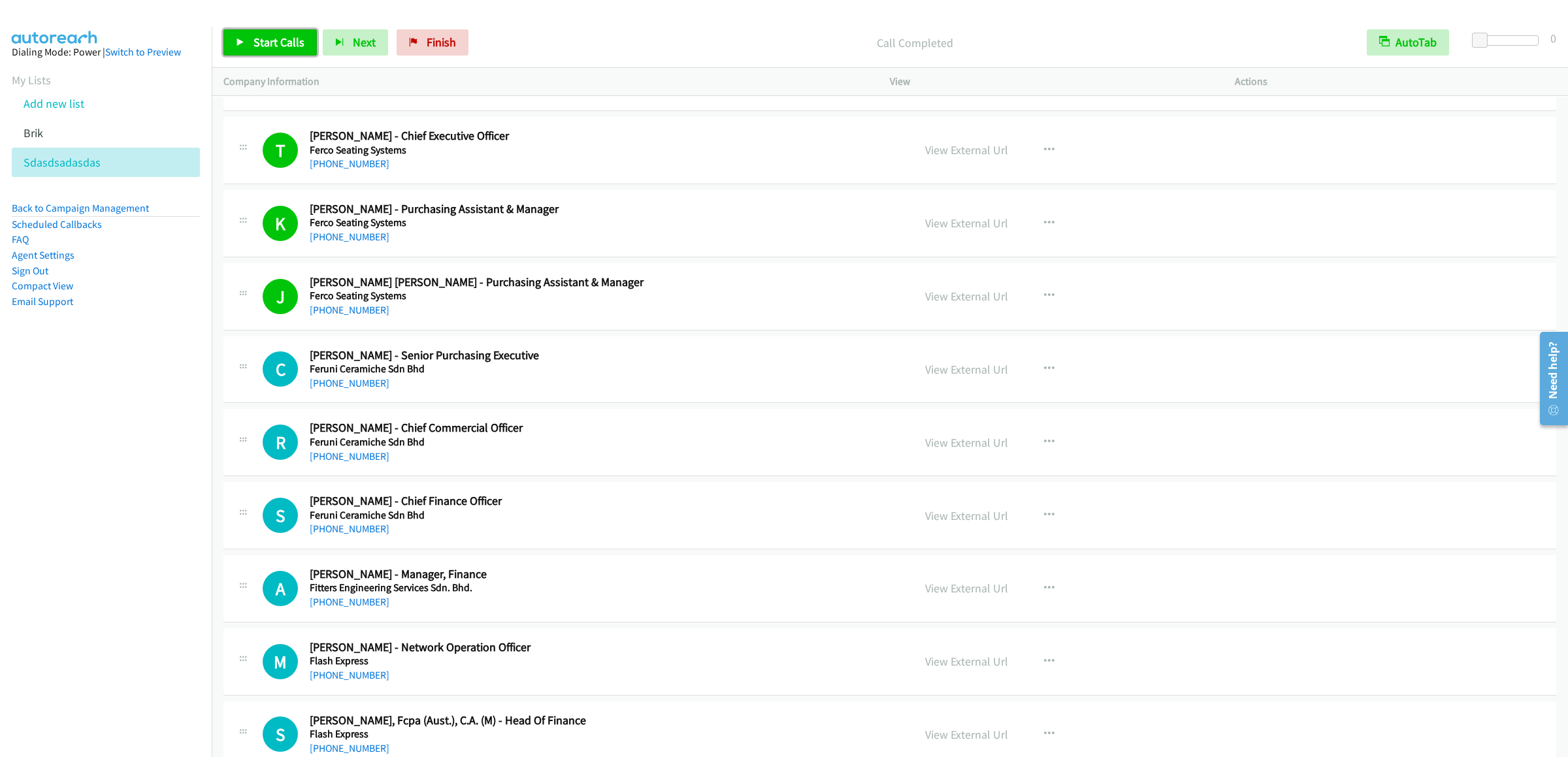
click at [254, 45] on span "Start Calls" at bounding box center [279, 42] width 51 height 15
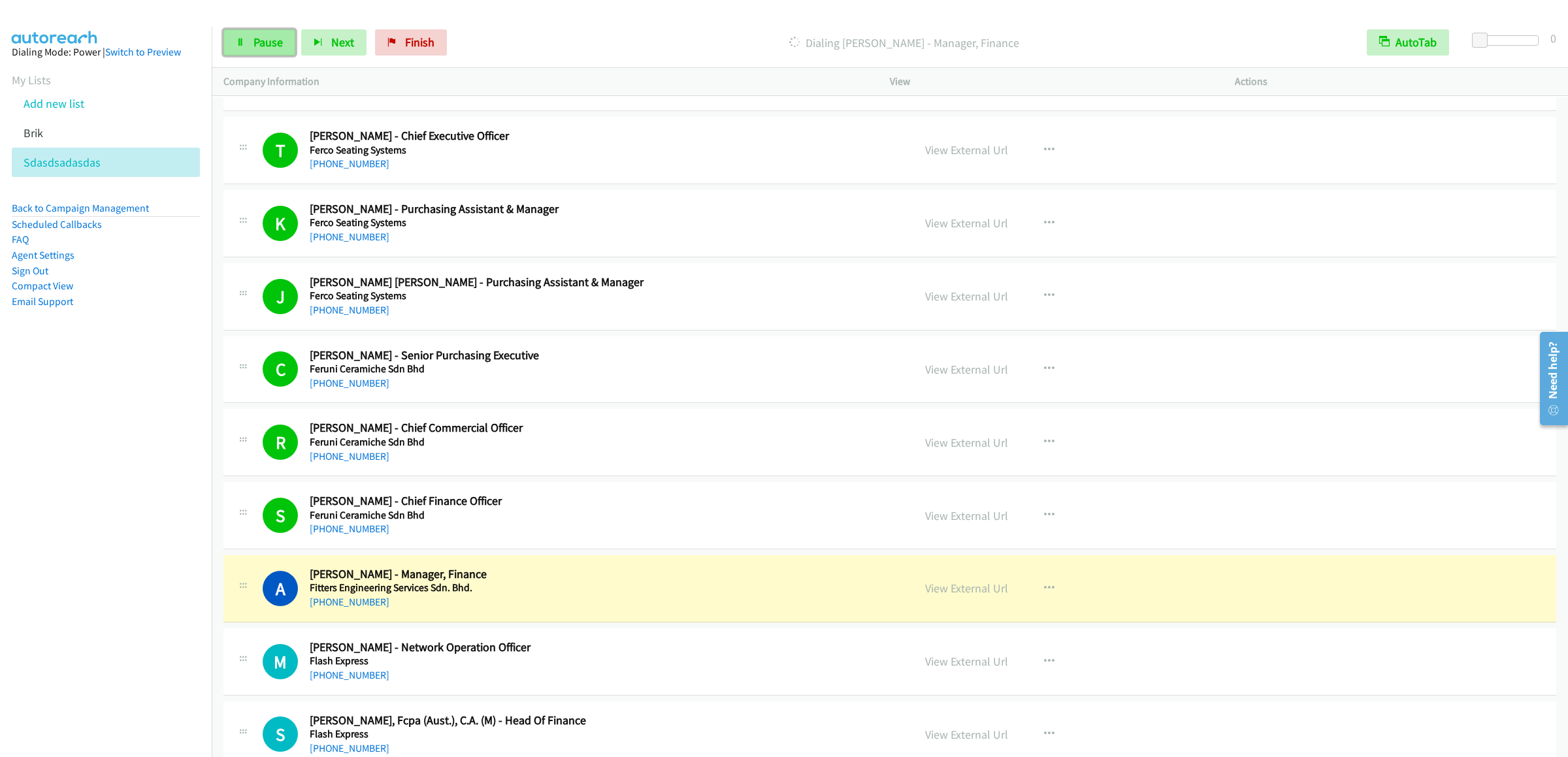
click at [233, 33] on link "Pause" at bounding box center [259, 43] width 72 height 26
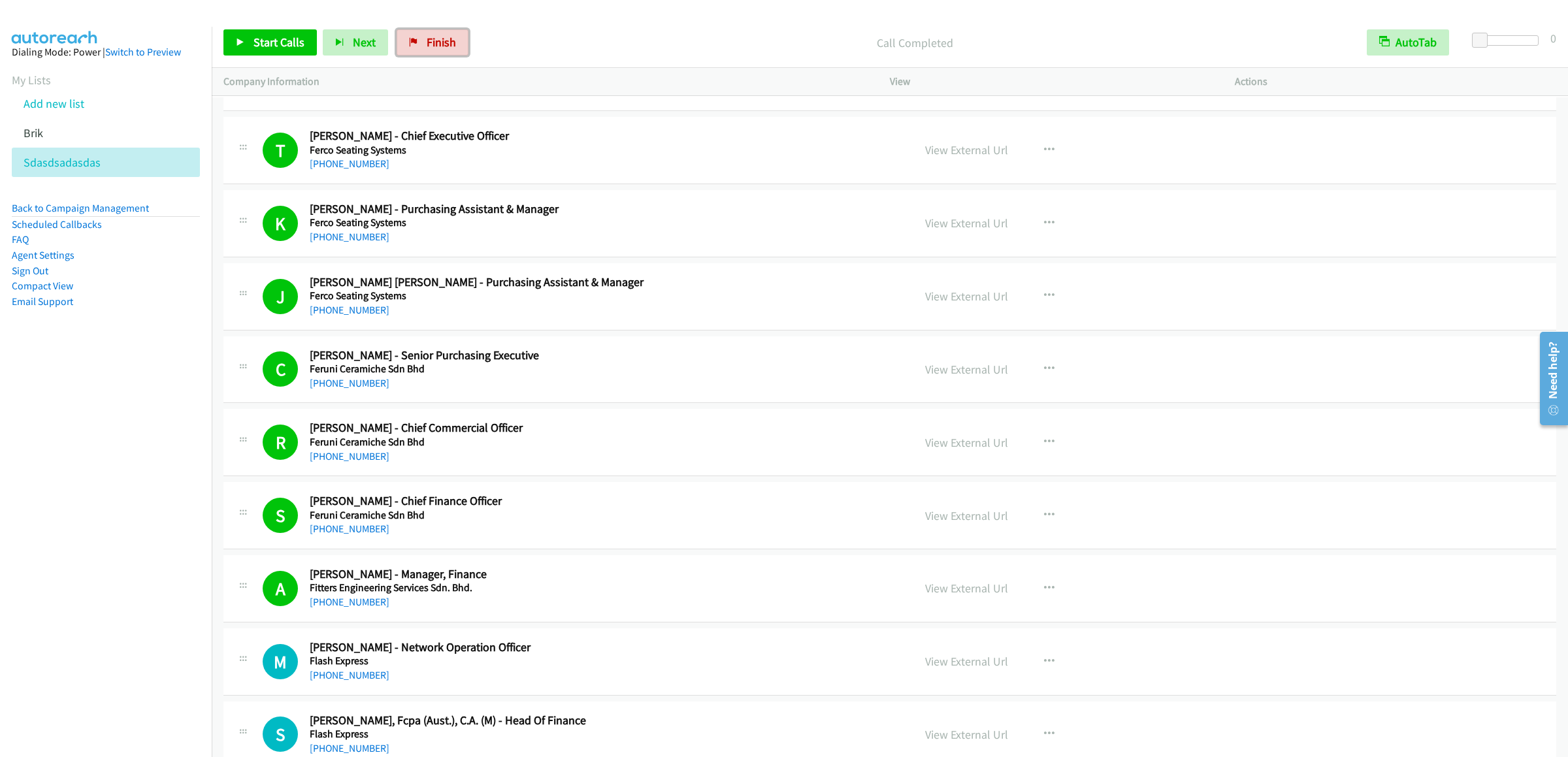
drag, startPoint x: 424, startPoint y: 45, endPoint x: 905, endPoint y: 24, distance: 481.5
click at [426, 45] on span "Finish" at bounding box center [441, 42] width 30 height 15
